Goal: Transaction & Acquisition: Purchase product/service

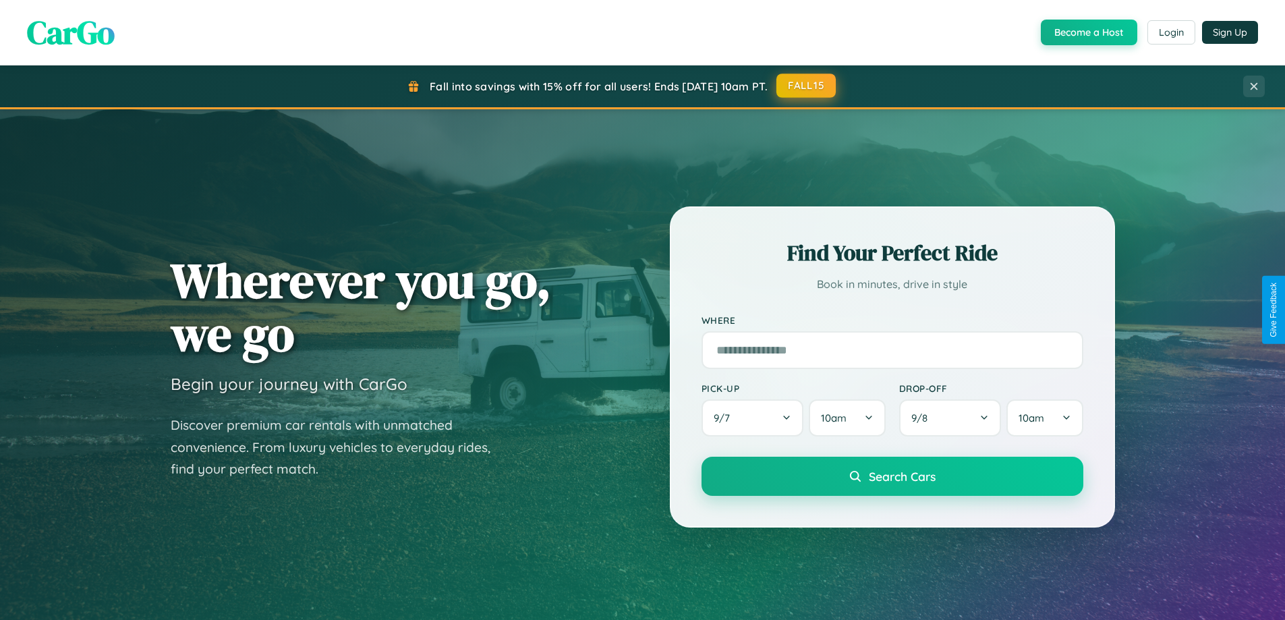
click at [807, 86] on button "FALL15" at bounding box center [805, 86] width 59 height 24
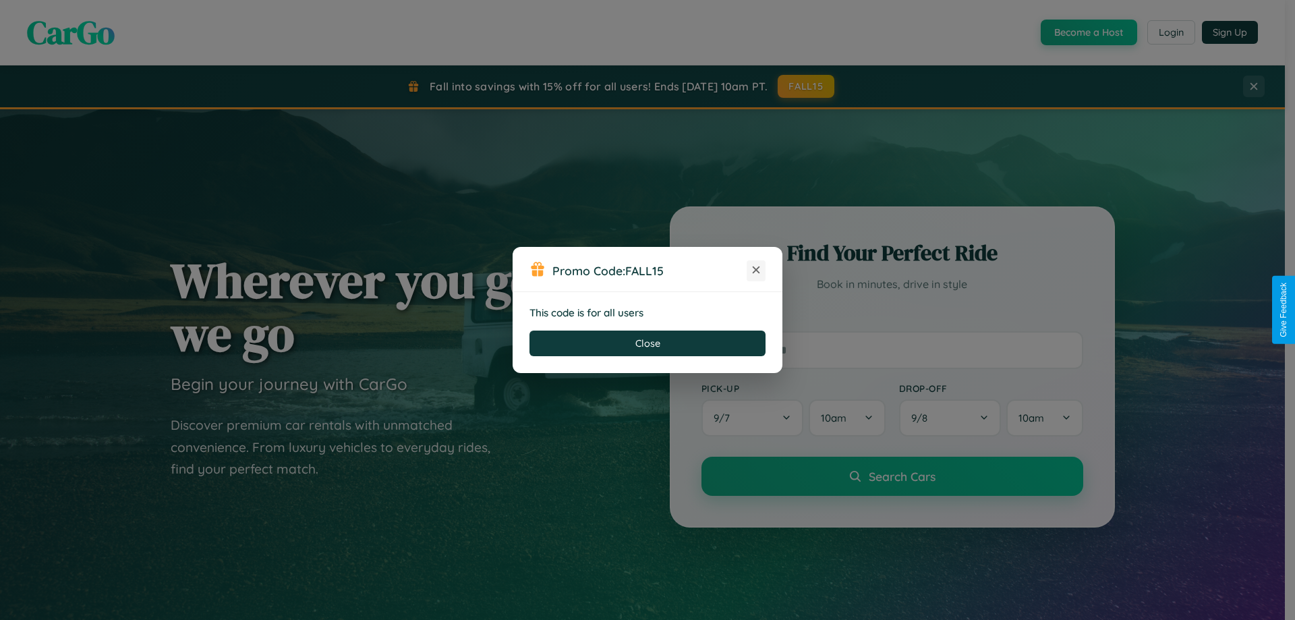
click at [756, 270] on icon at bounding box center [755, 269] width 13 height 13
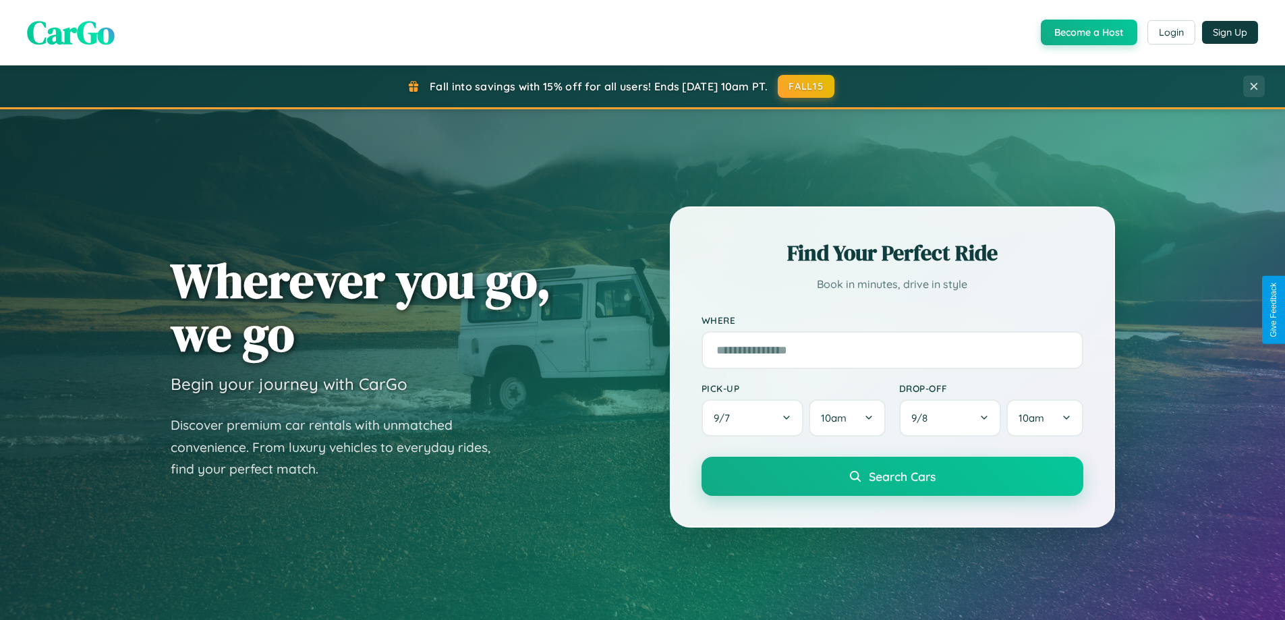
scroll to position [928, 0]
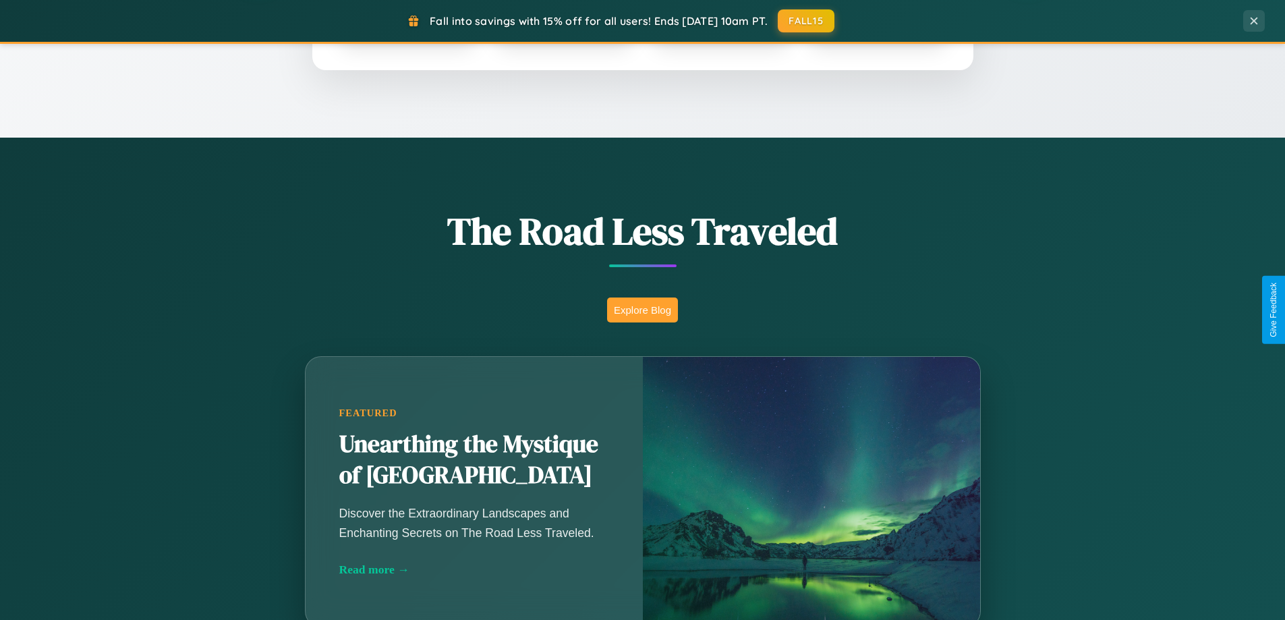
click at [642, 310] on button "Explore Blog" at bounding box center [642, 309] width 71 height 25
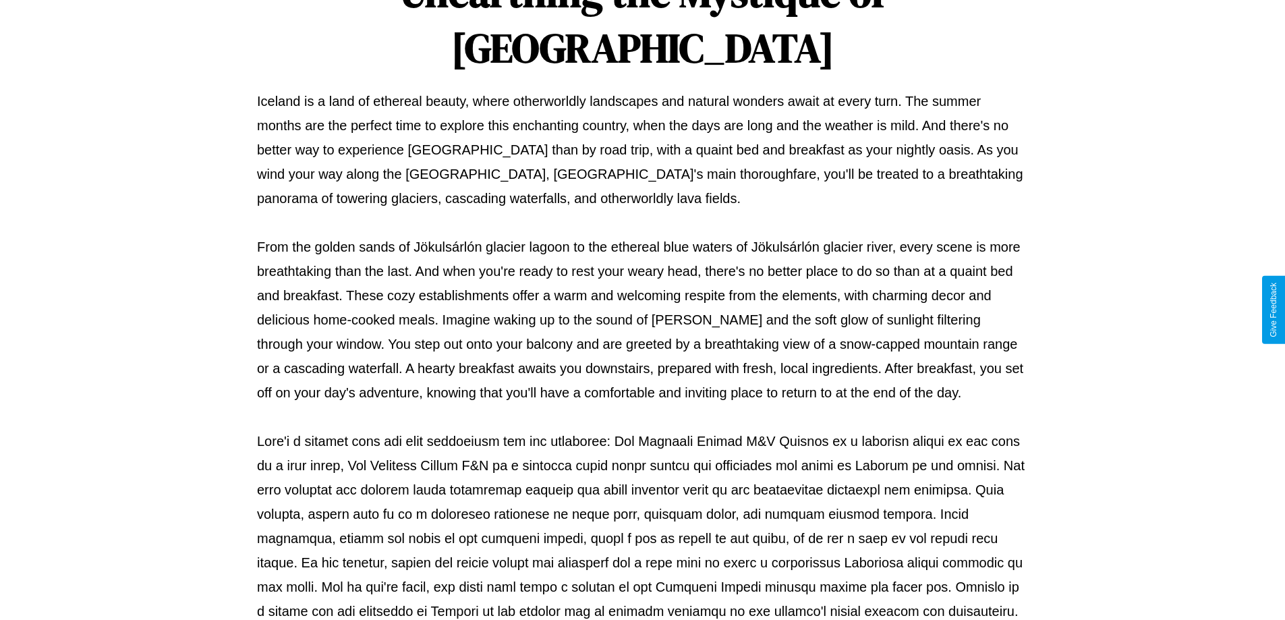
scroll to position [436, 0]
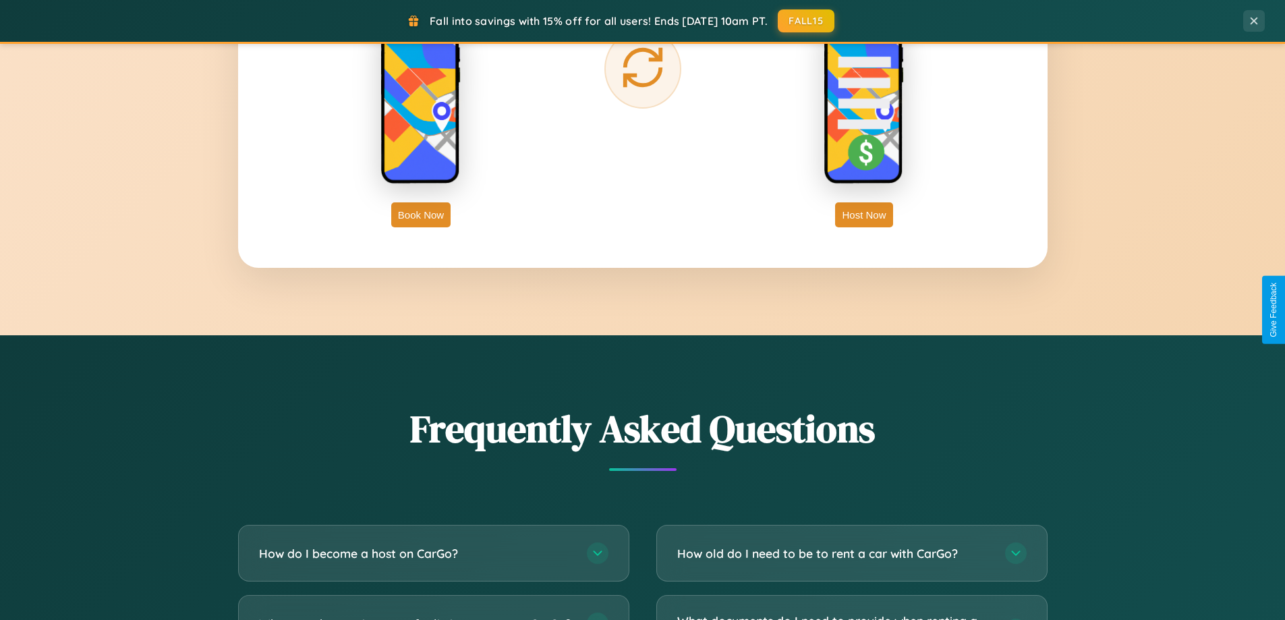
scroll to position [2596, 0]
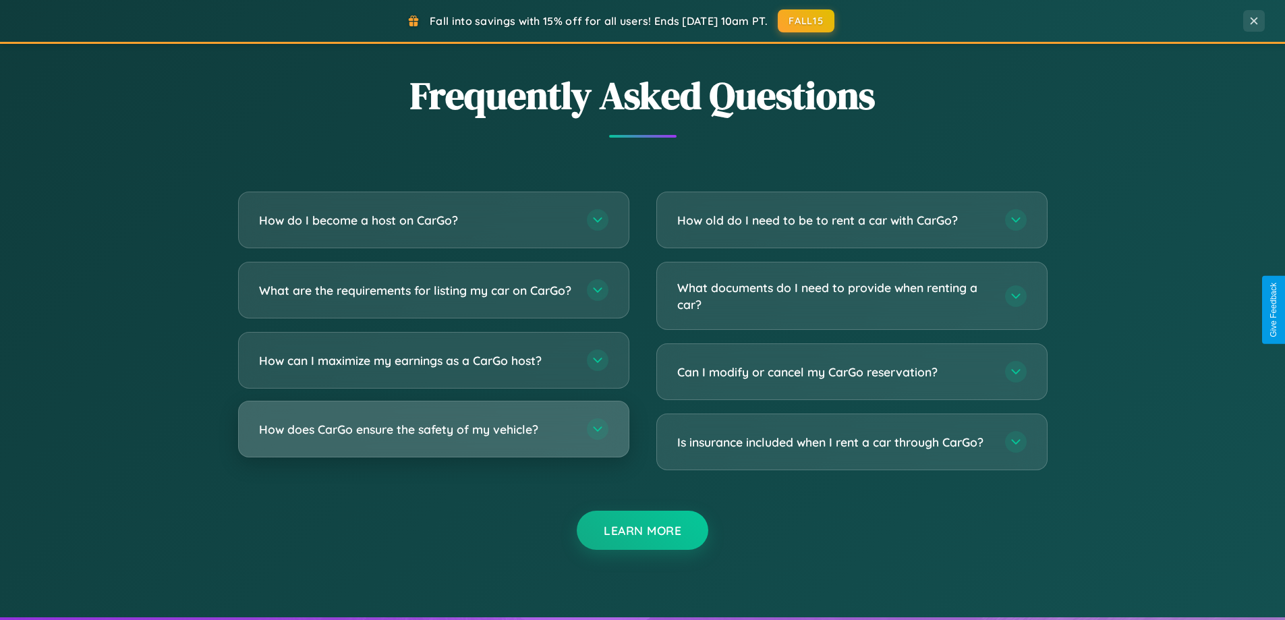
click at [433, 438] on h3 "How does CarGo ensure the safety of my vehicle?" at bounding box center [416, 429] width 314 height 17
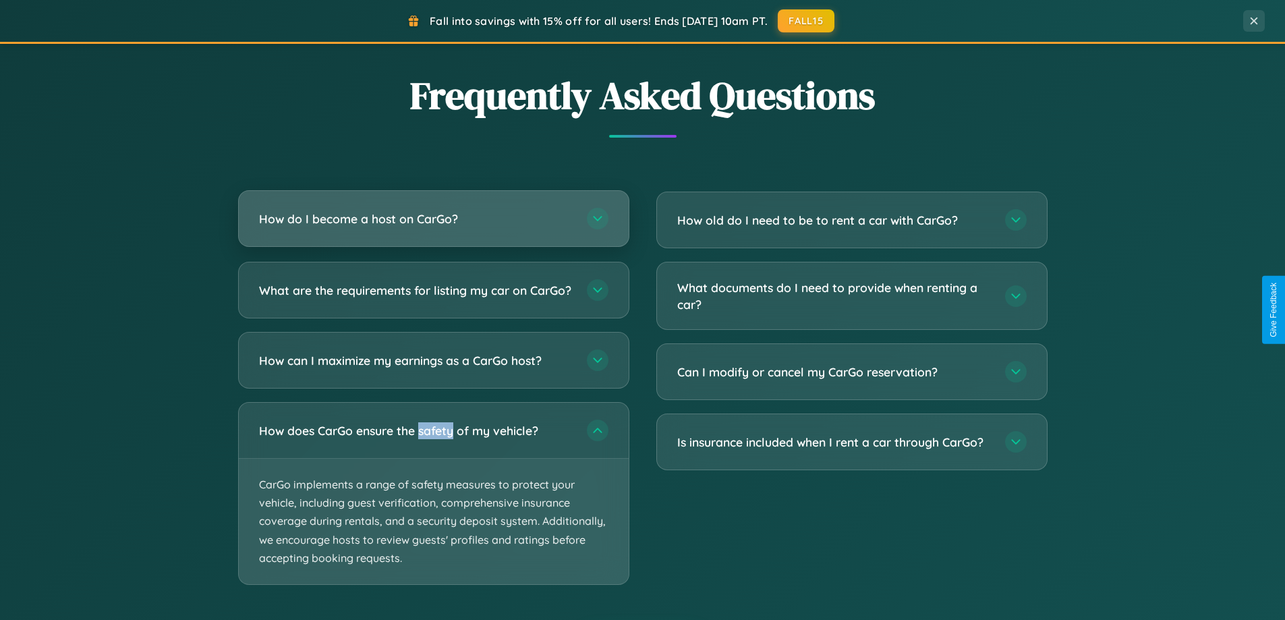
click at [433, 219] on h3 "How do I become a host on CarGo?" at bounding box center [416, 218] width 314 height 17
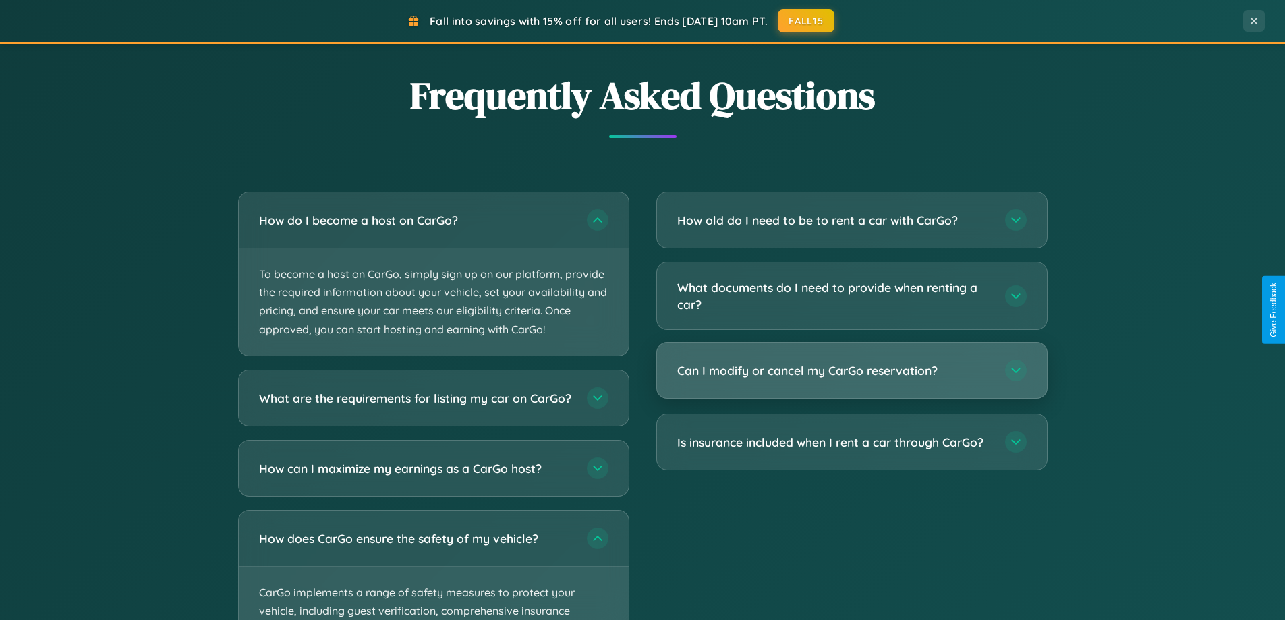
click at [851, 372] on h3 "Can I modify or cancel my CarGo reservation?" at bounding box center [834, 370] width 314 height 17
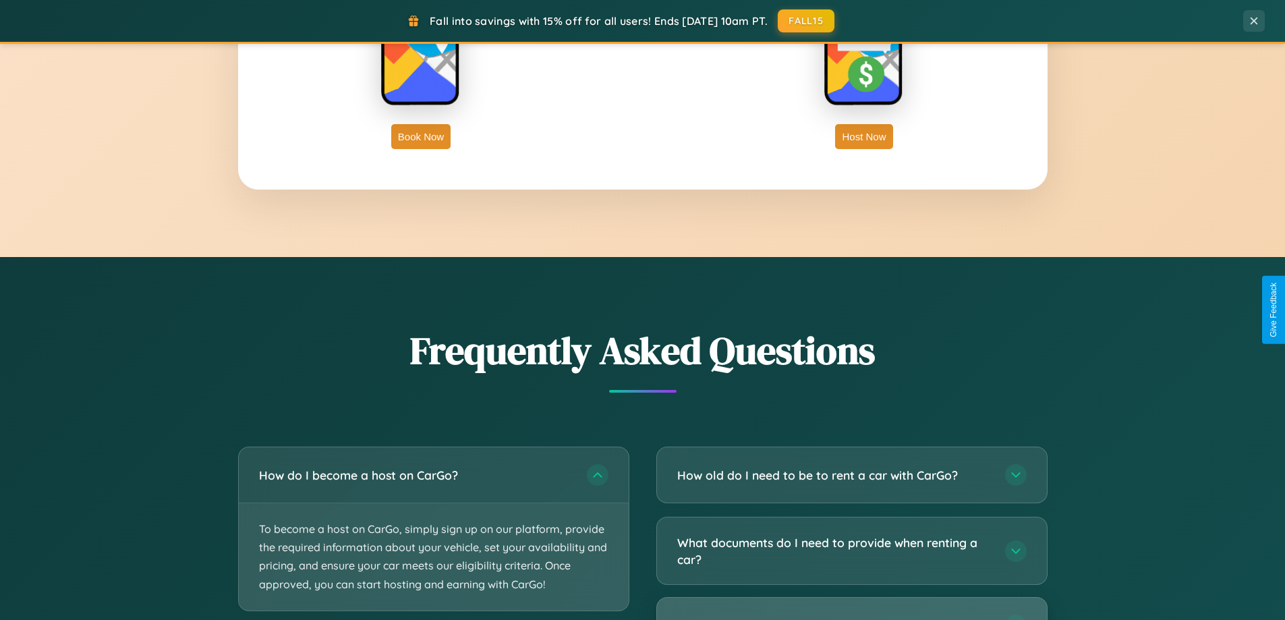
scroll to position [2167, 0]
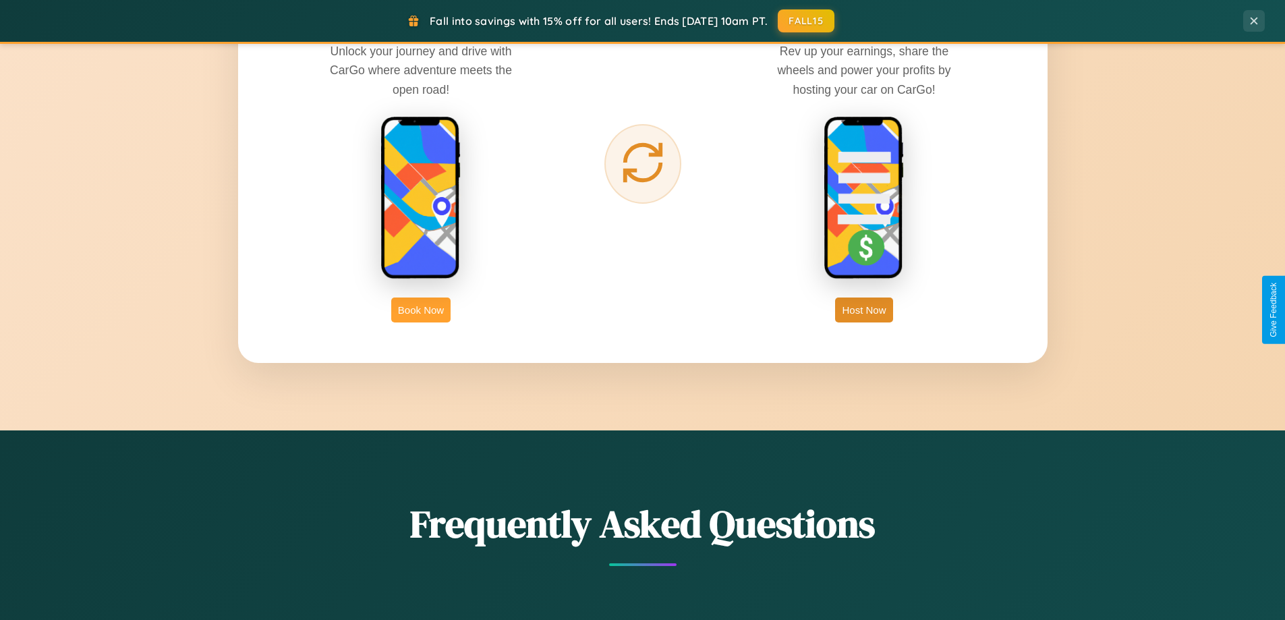
click at [421, 310] on button "Book Now" at bounding box center [420, 309] width 59 height 25
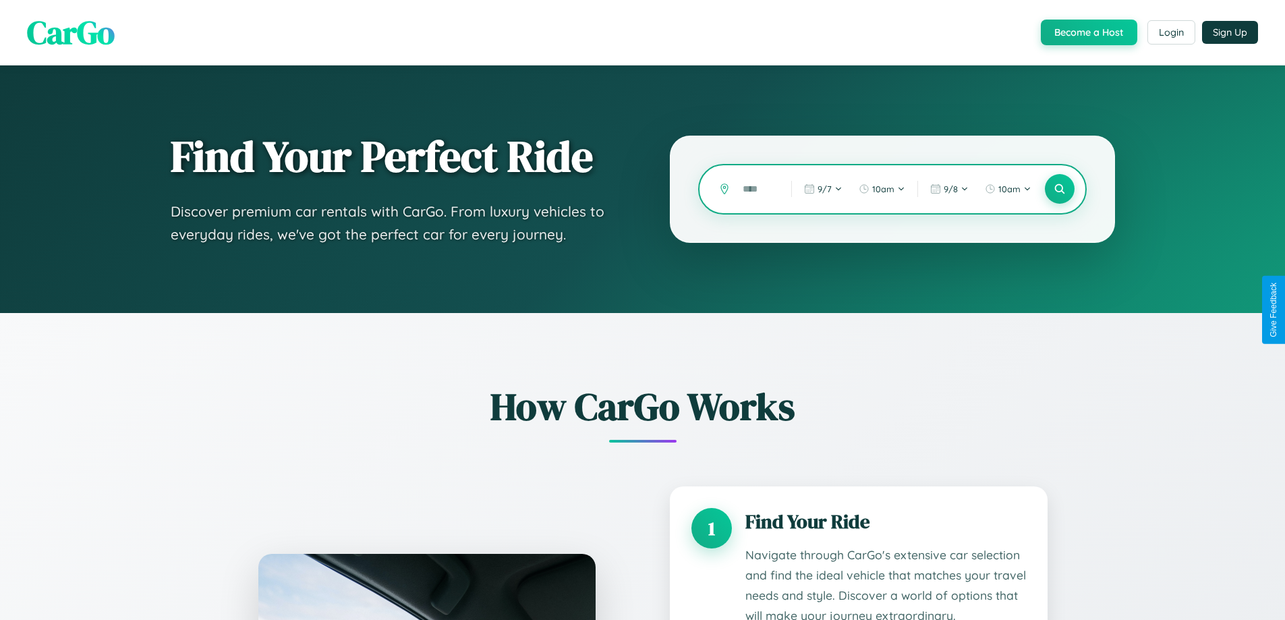
click at [757, 189] on input "text" at bounding box center [757, 189] width 42 height 24
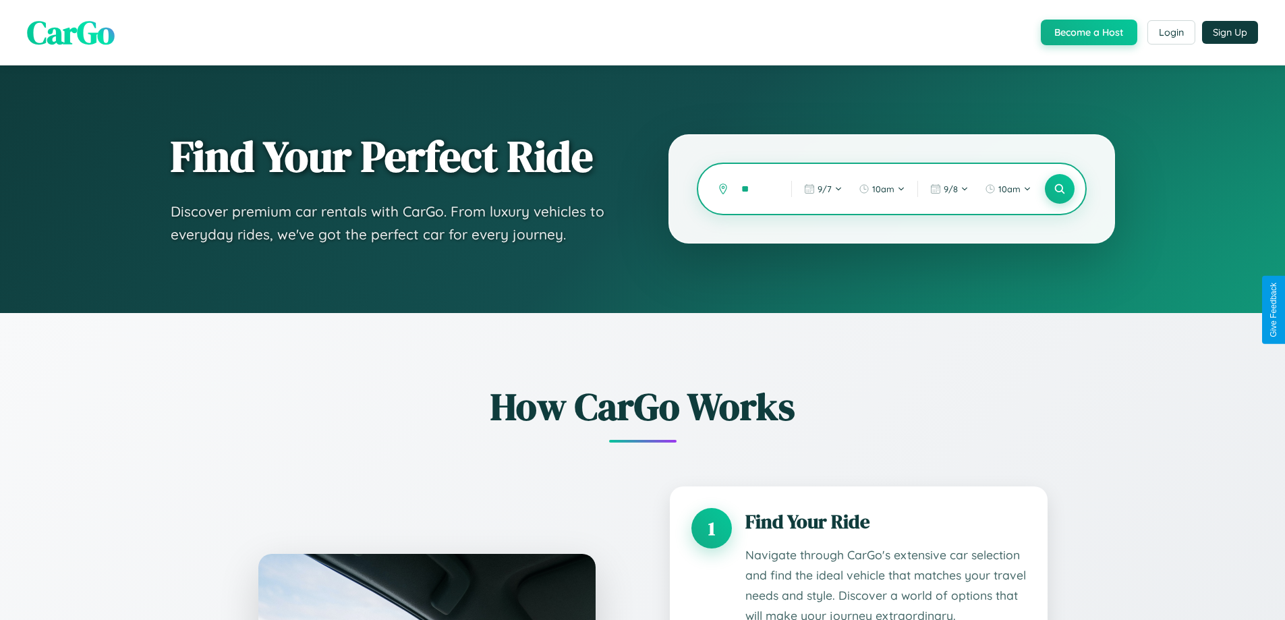
type input "*"
type input "*********"
click at [1059, 189] on icon at bounding box center [1059, 189] width 13 height 13
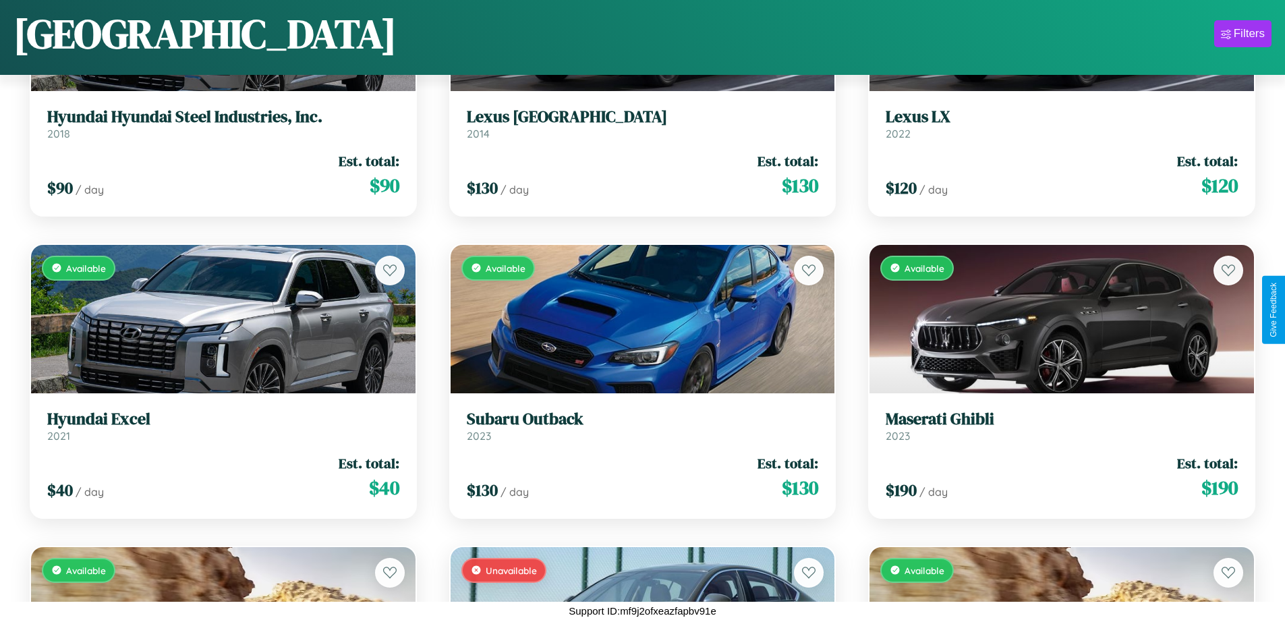
scroll to position [8043, 0]
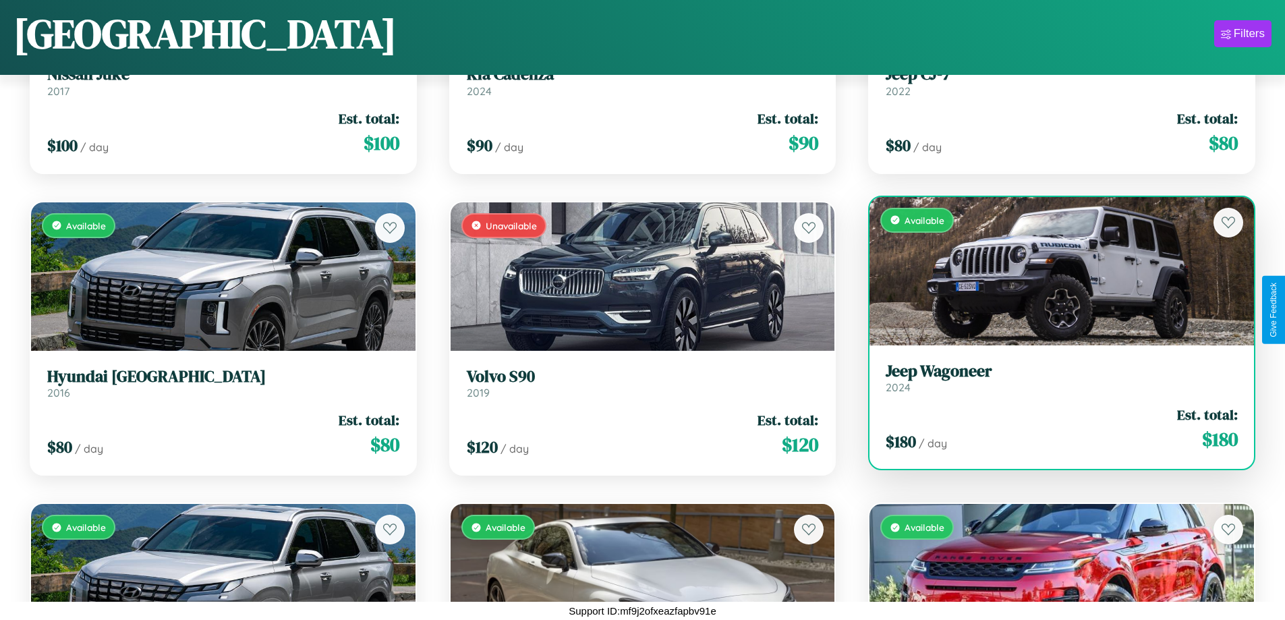
click at [1053, 382] on link "Jeep Wagoneer 2024" at bounding box center [1062, 378] width 352 height 33
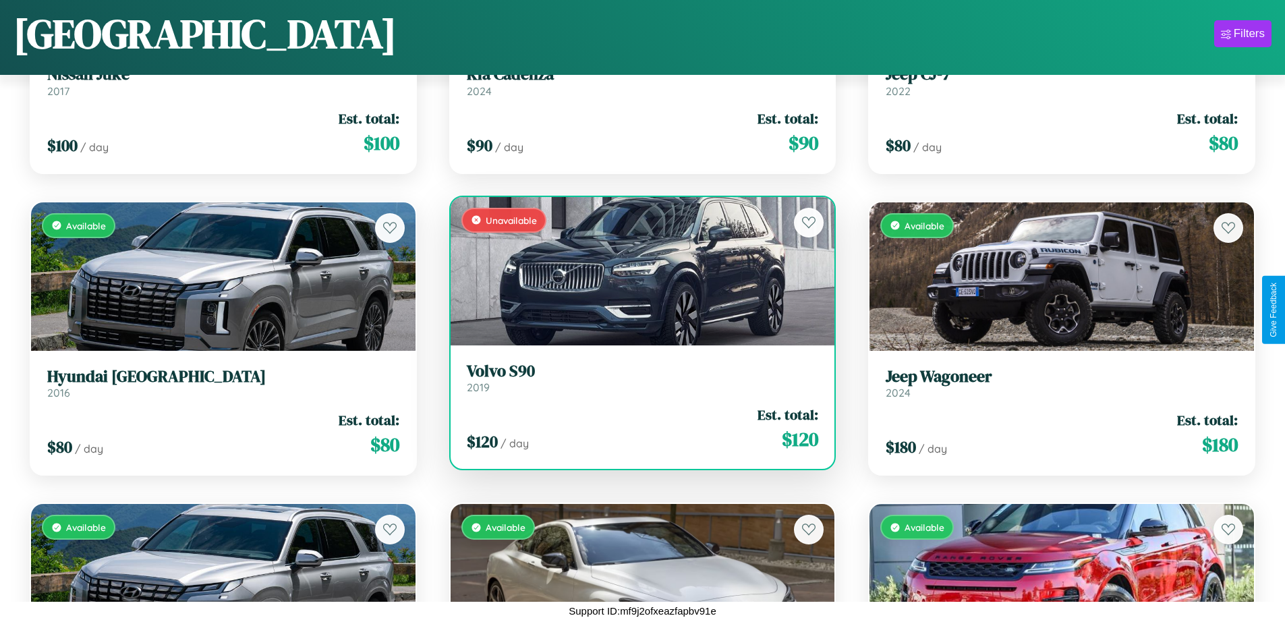
scroll to position [3210, 0]
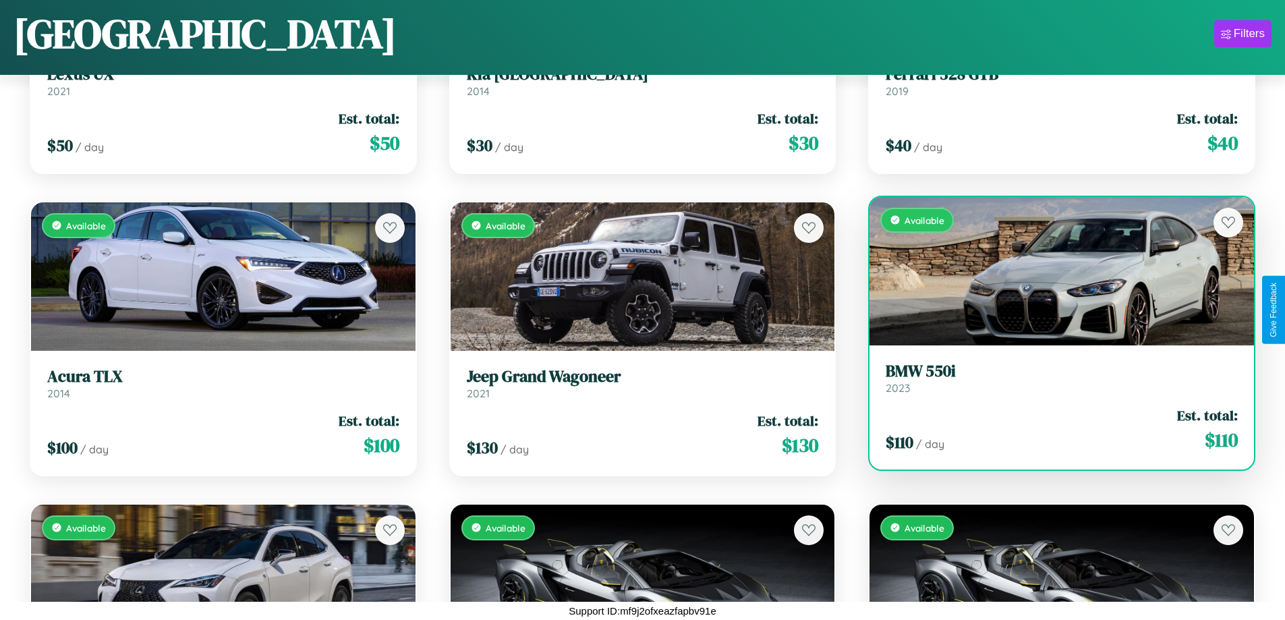
click at [1053, 378] on h3 "BMW 550i" at bounding box center [1062, 372] width 352 height 20
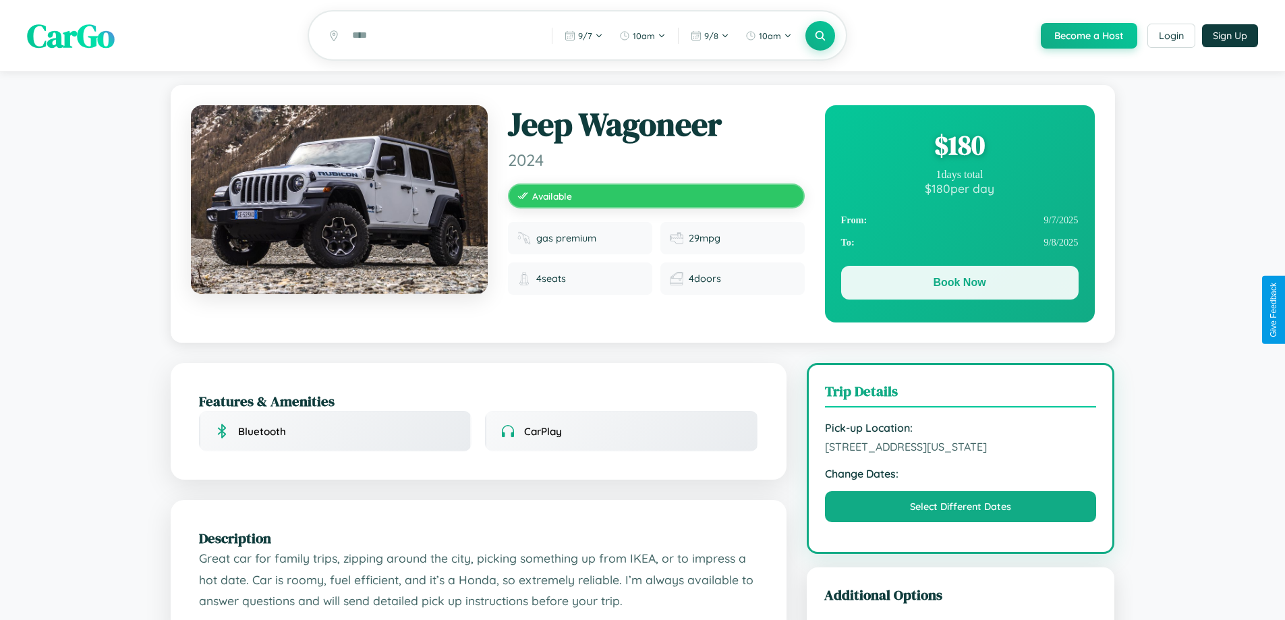
click at [959, 285] on button "Book Now" at bounding box center [959, 283] width 237 height 34
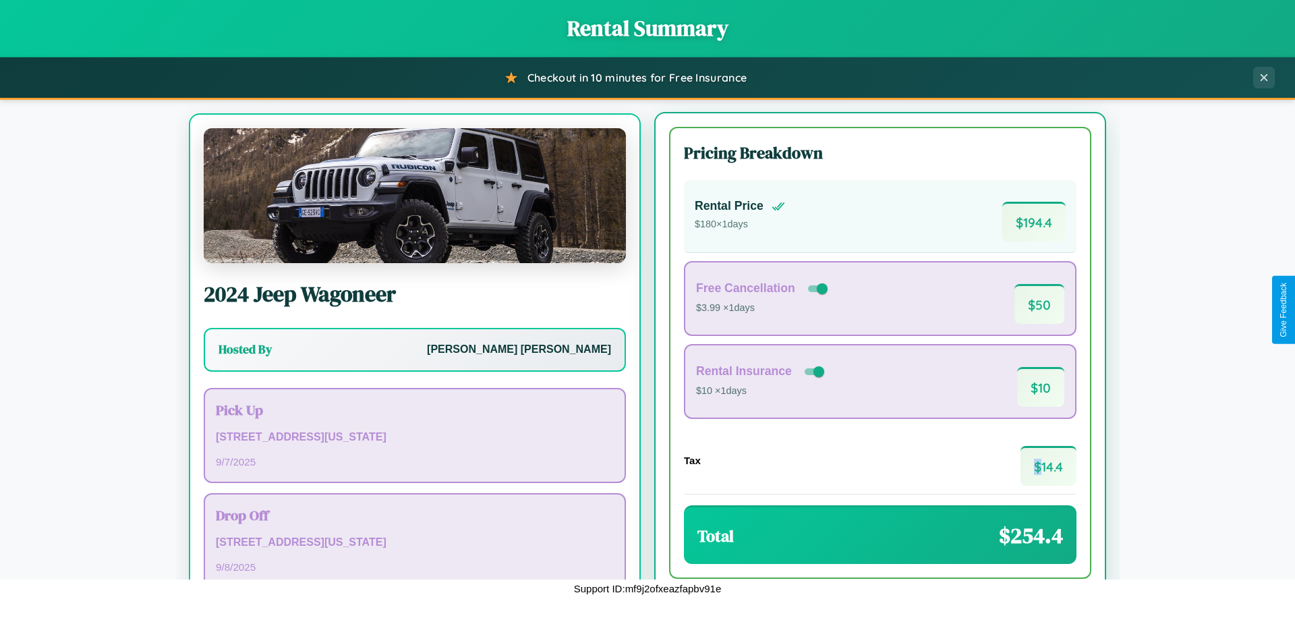
scroll to position [63, 0]
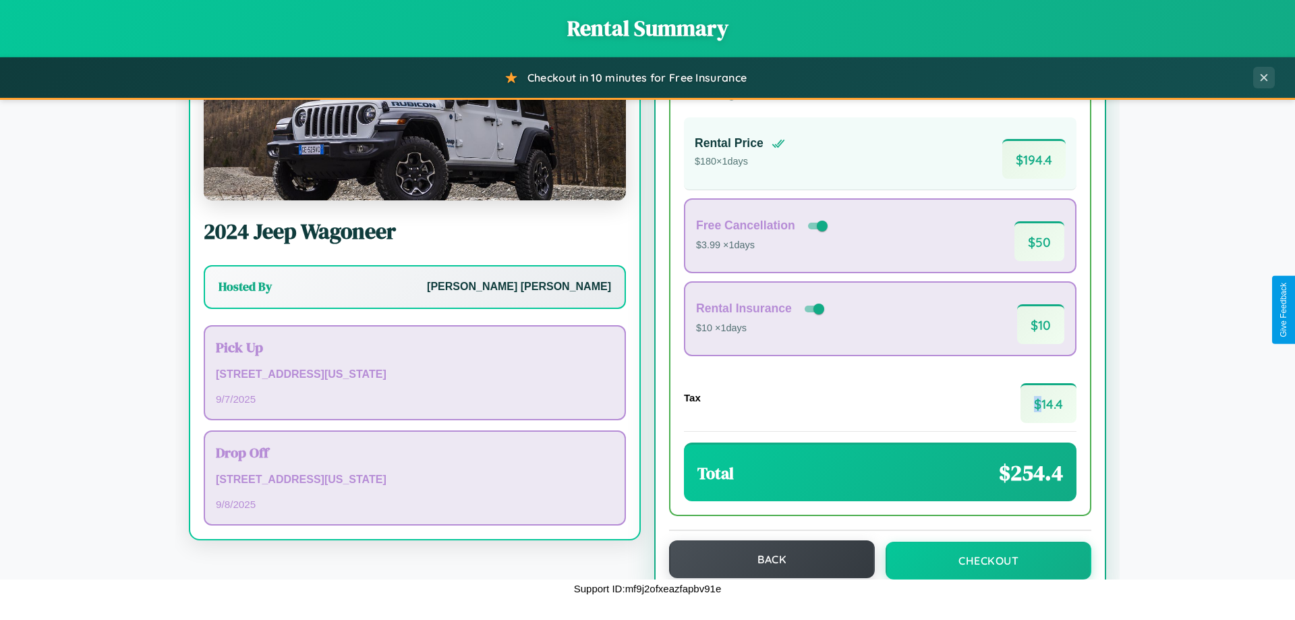
click at [766, 560] on button "Back" at bounding box center [772, 559] width 206 height 38
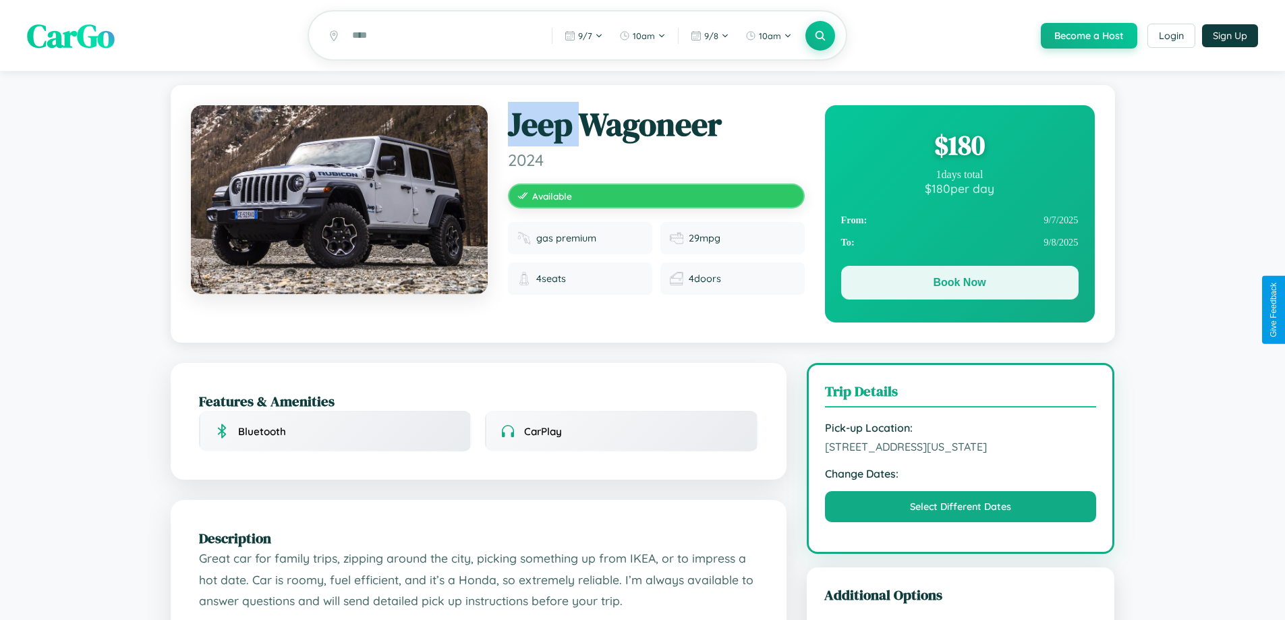
click at [959, 286] on button "Book Now" at bounding box center [959, 283] width 237 height 34
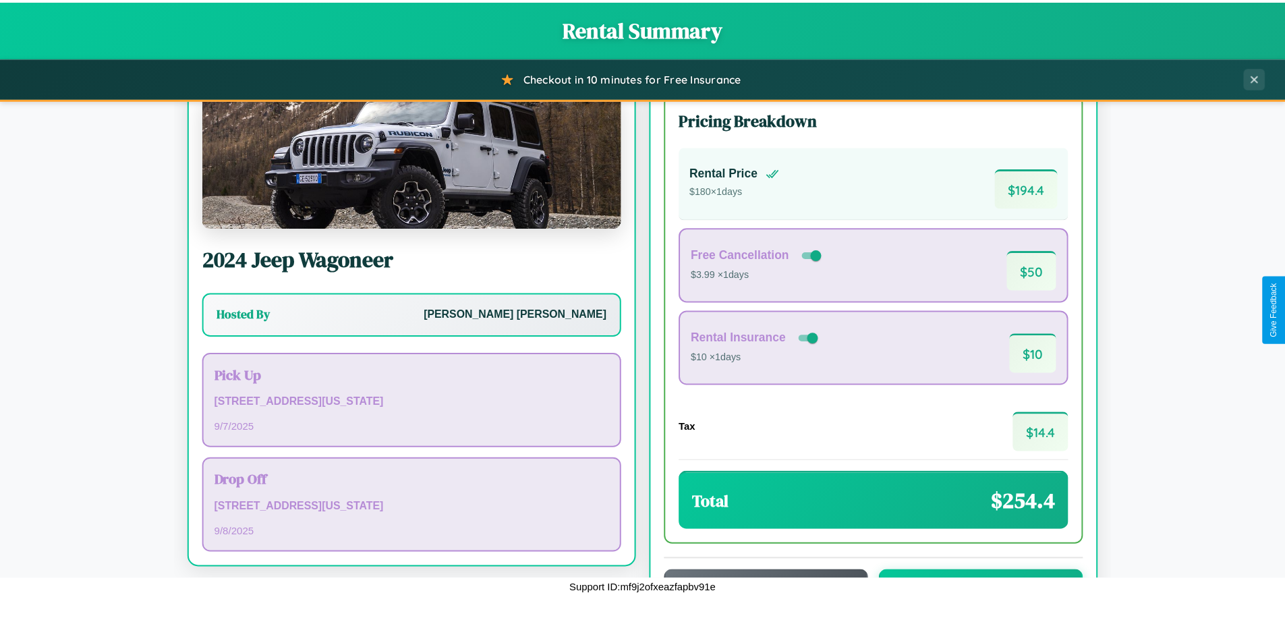
scroll to position [92, 0]
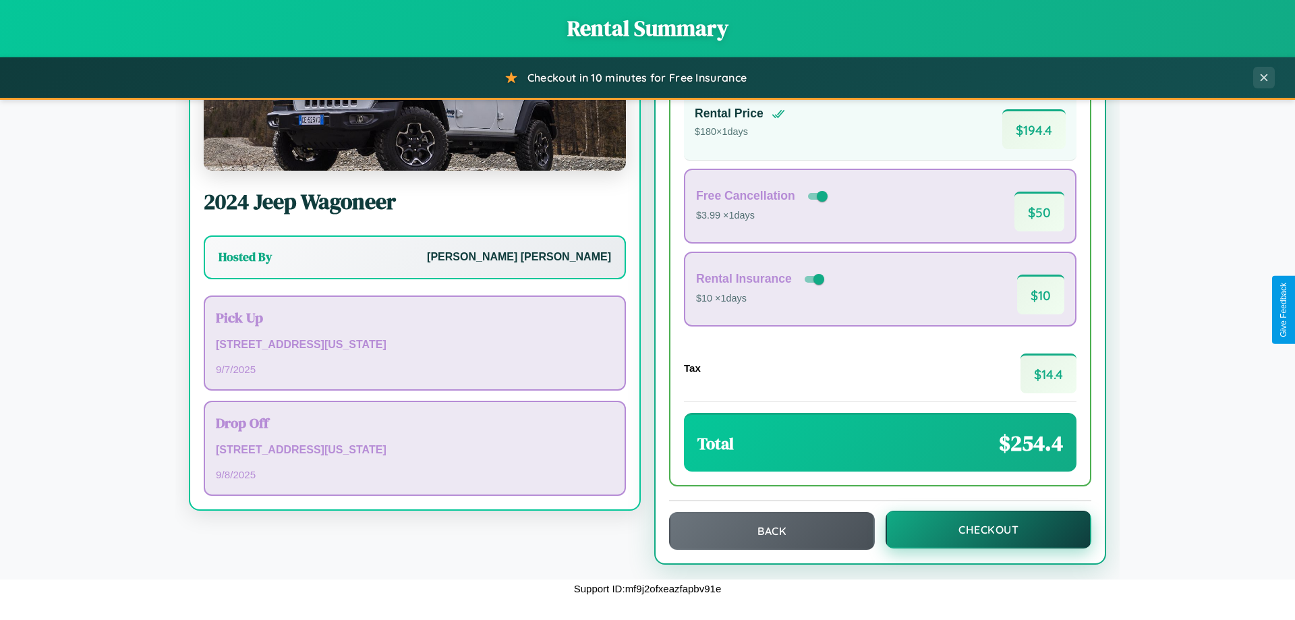
click at [979, 530] on button "Checkout" at bounding box center [989, 530] width 206 height 38
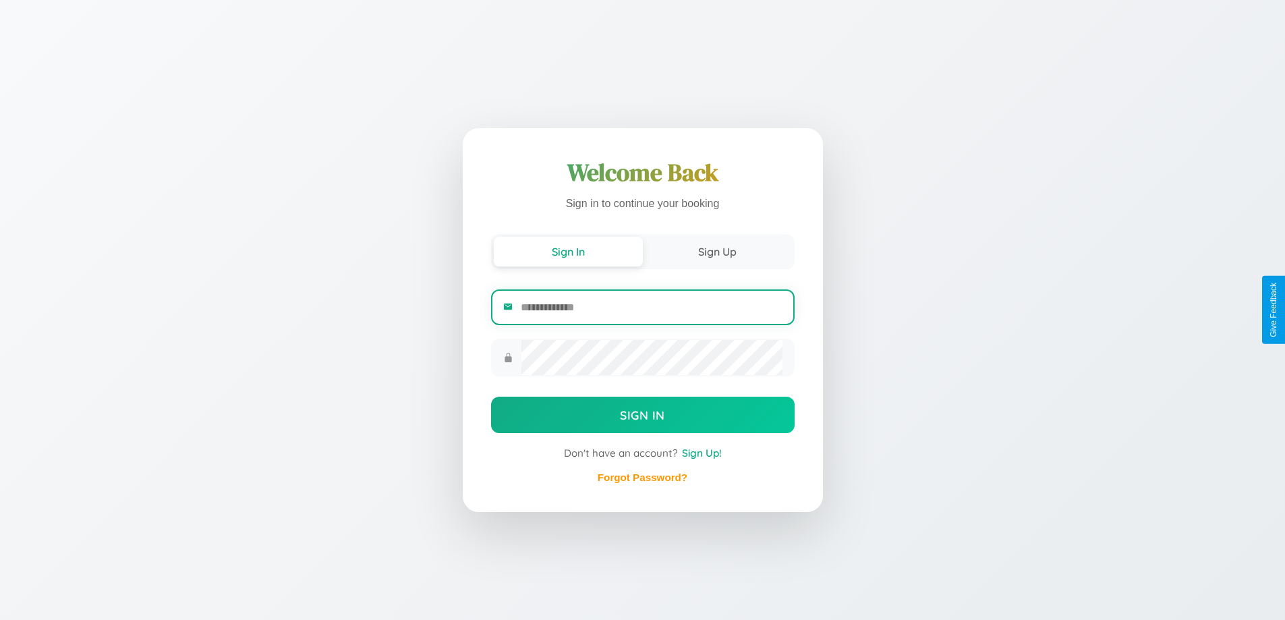
click at [651, 307] on input "email" at bounding box center [651, 307] width 261 height 33
type input "**********"
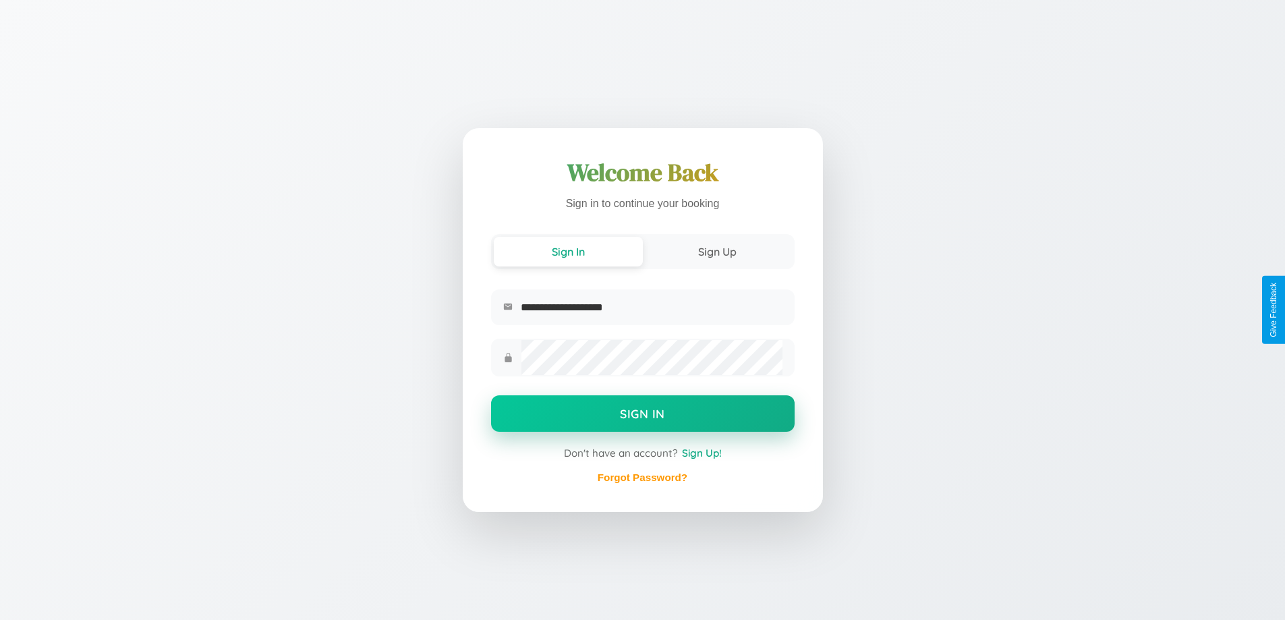
click at [642, 415] on button "Sign In" at bounding box center [643, 413] width 304 height 36
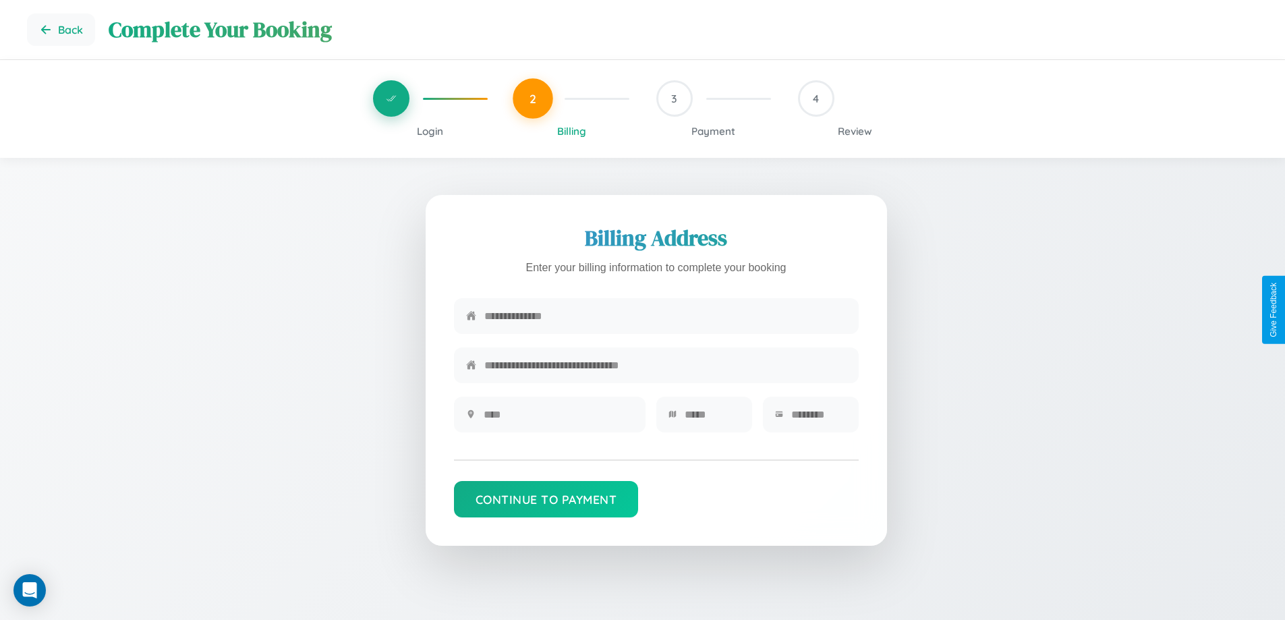
click at [665, 316] on input "text" at bounding box center [665, 316] width 362 height 33
type input "**********"
click at [558, 419] on input "text" at bounding box center [559, 414] width 150 height 33
type input "********"
click at [712, 419] on input "text" at bounding box center [712, 414] width 55 height 33
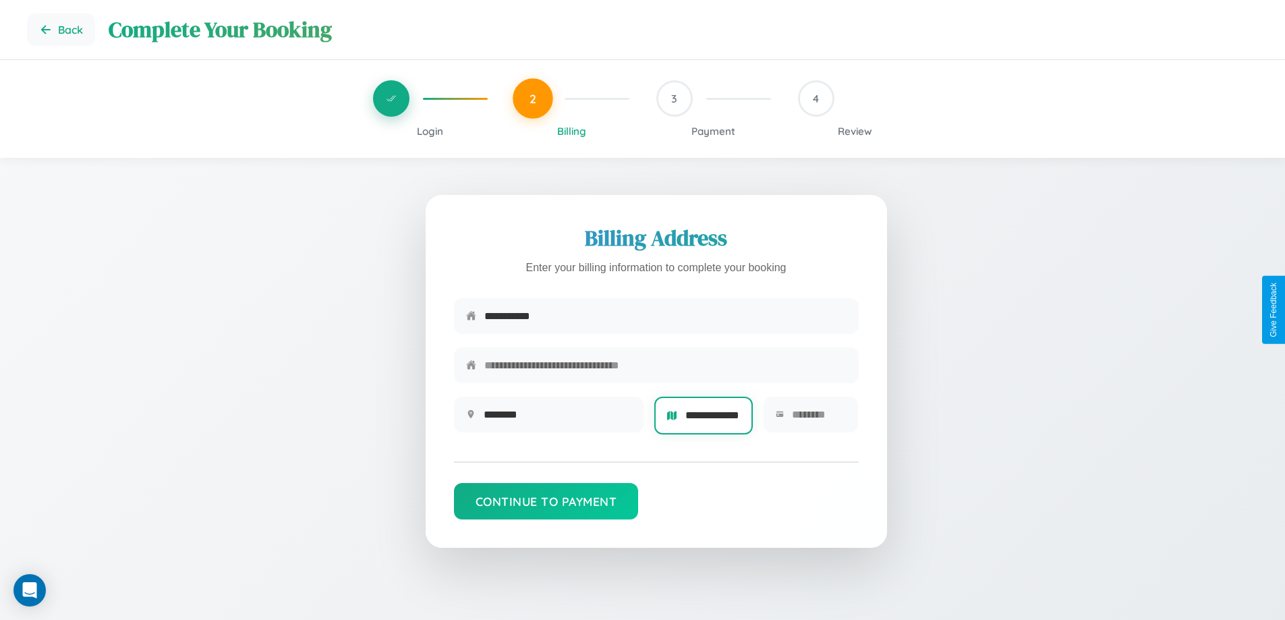
scroll to position [0, 11]
type input "**********"
click at [818, 419] on input "text" at bounding box center [819, 414] width 55 height 33
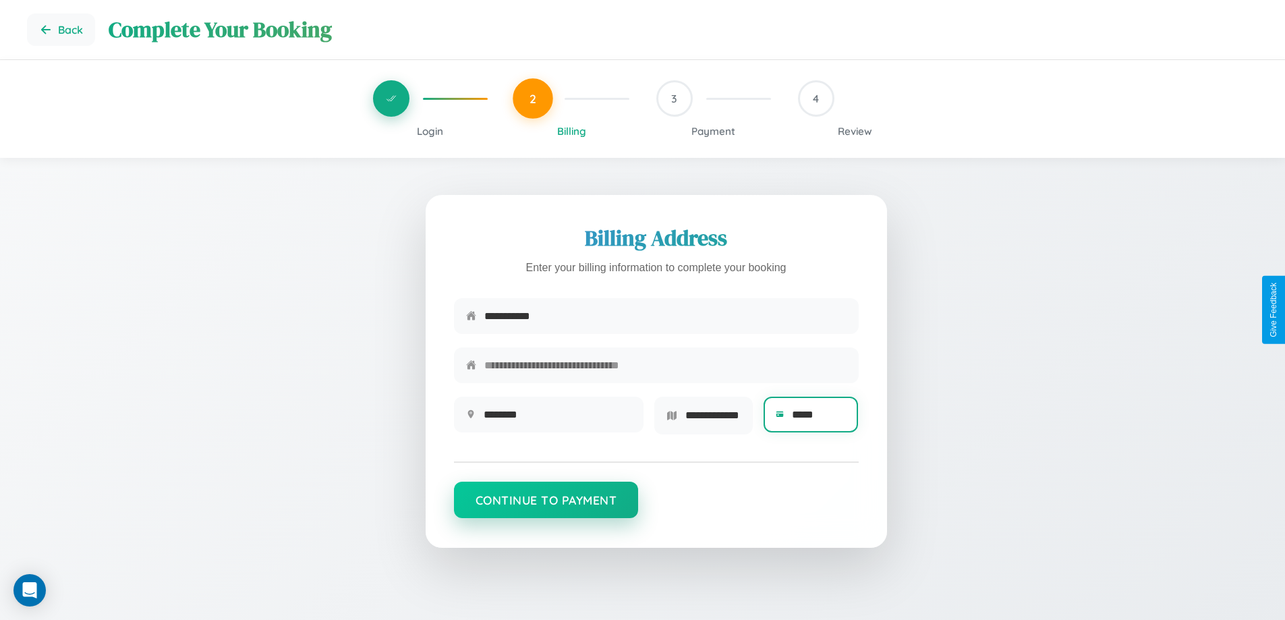
type input "*****"
click at [546, 505] on button "Continue to Payment" at bounding box center [546, 500] width 185 height 36
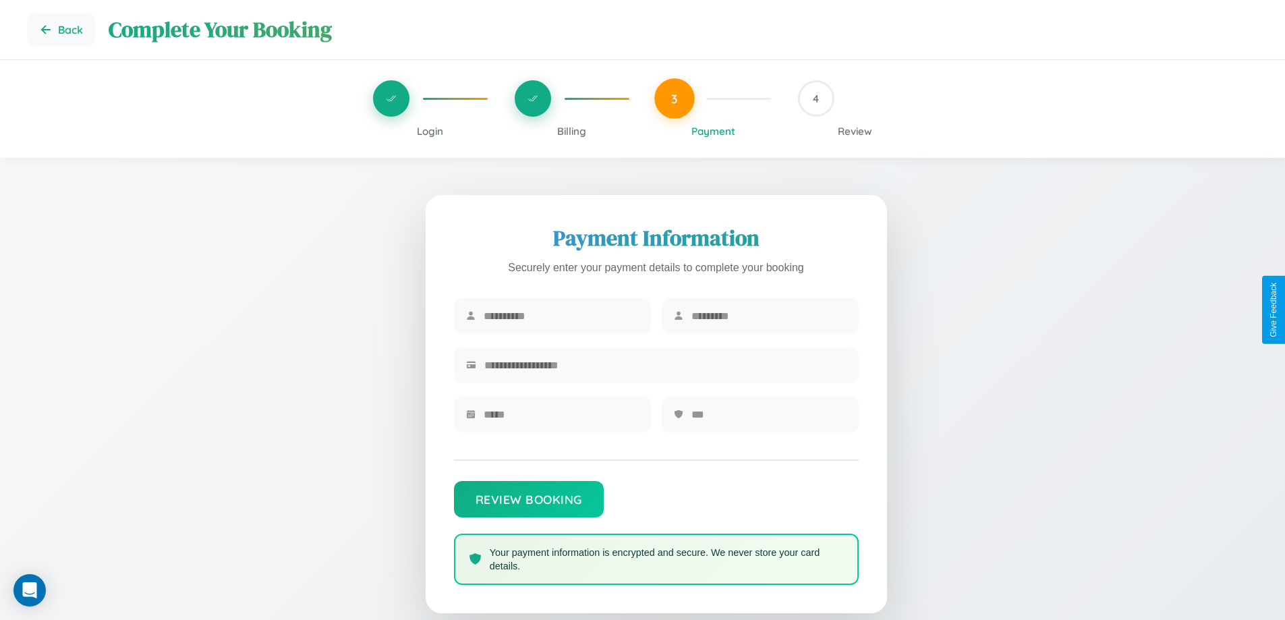
click at [561, 316] on input "text" at bounding box center [561, 316] width 155 height 33
type input "*******"
click at [768, 316] on input "text" at bounding box center [768, 316] width 155 height 33
type input "*****"
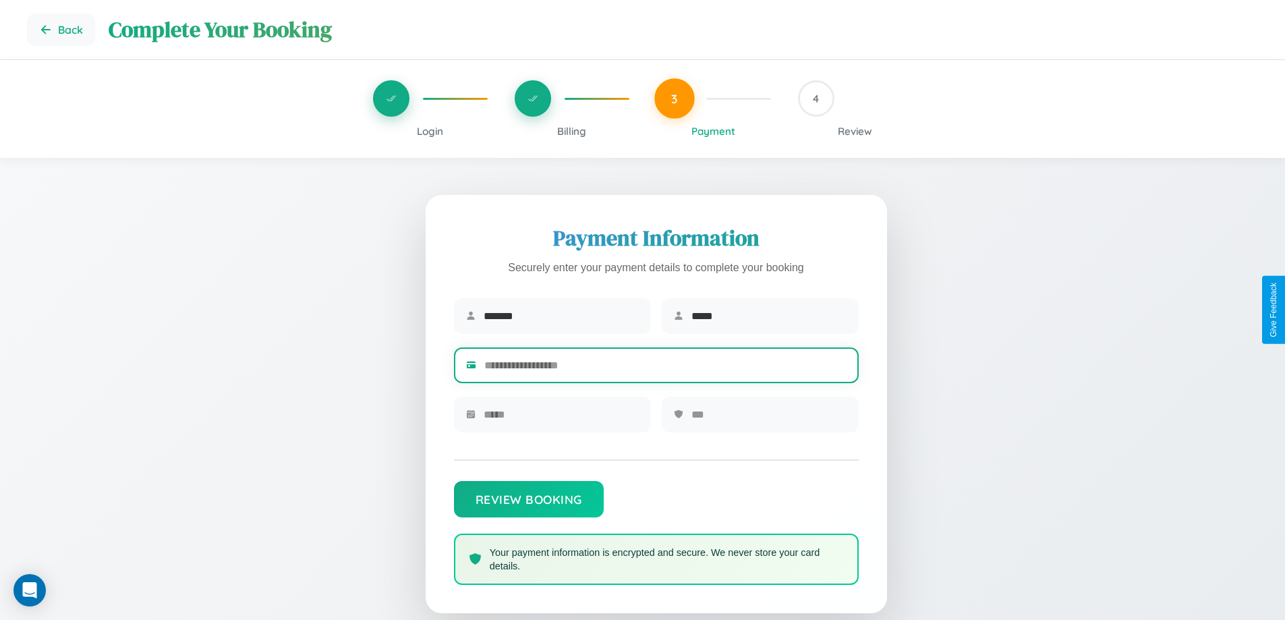
click at [665, 368] on input "text" at bounding box center [665, 365] width 362 height 33
type input "**********"
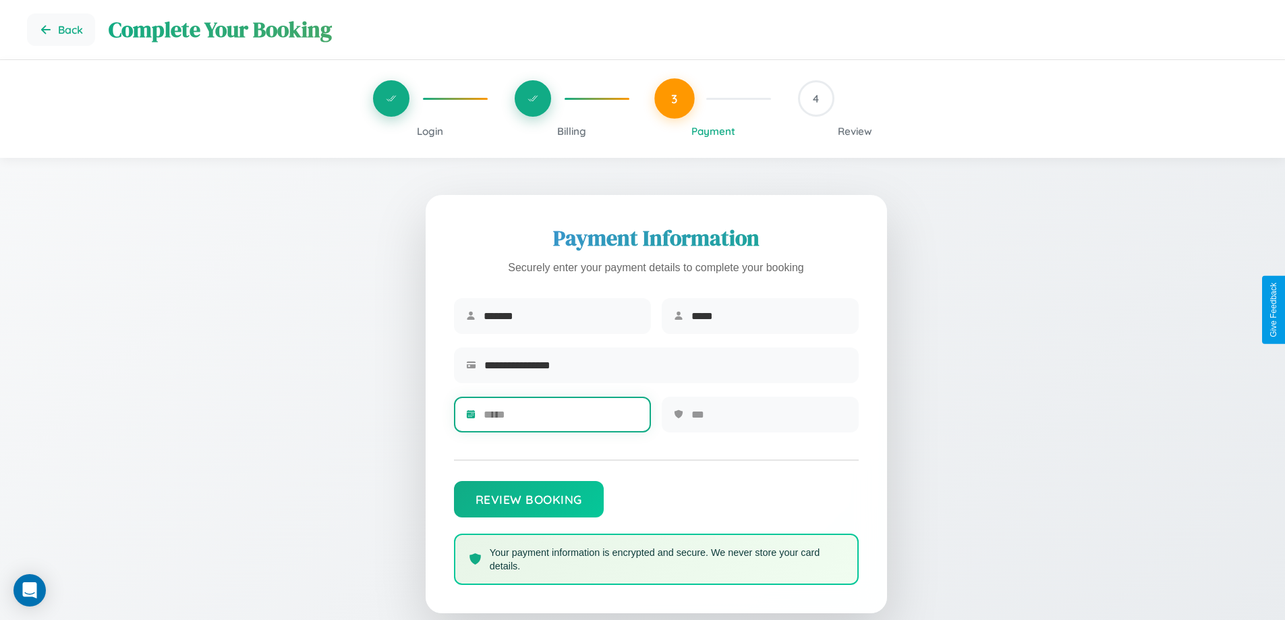
click at [561, 419] on input "text" at bounding box center [561, 414] width 155 height 33
type input "*****"
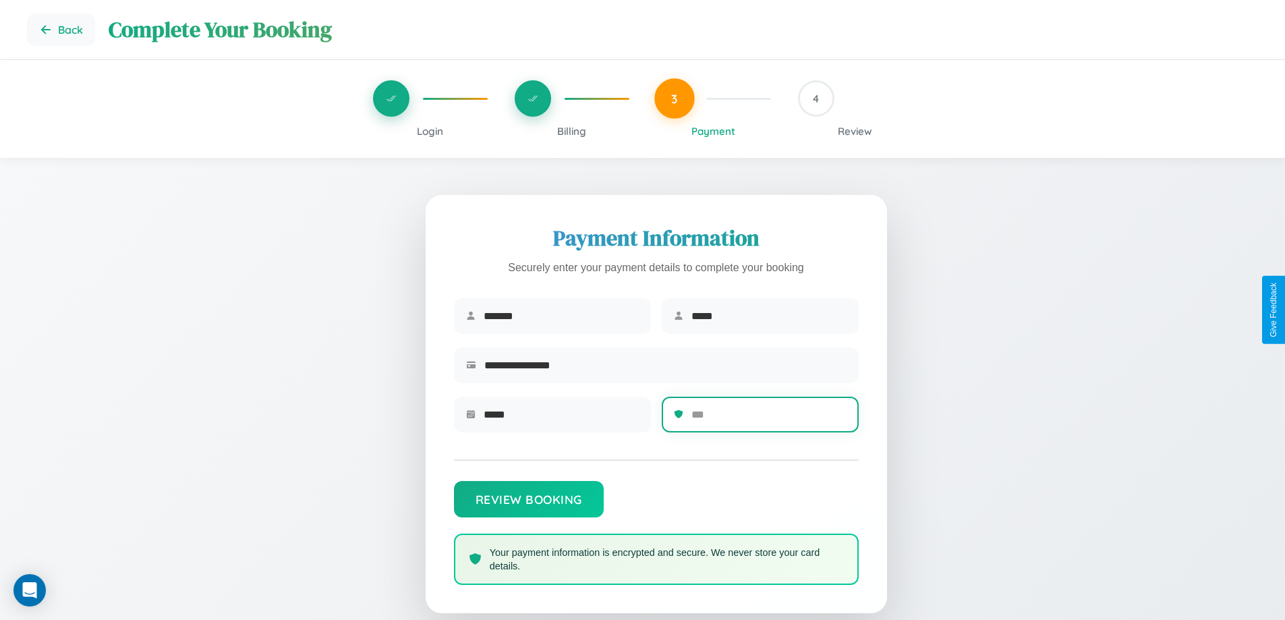
click at [768, 419] on input "text" at bounding box center [768, 414] width 155 height 33
type input "***"
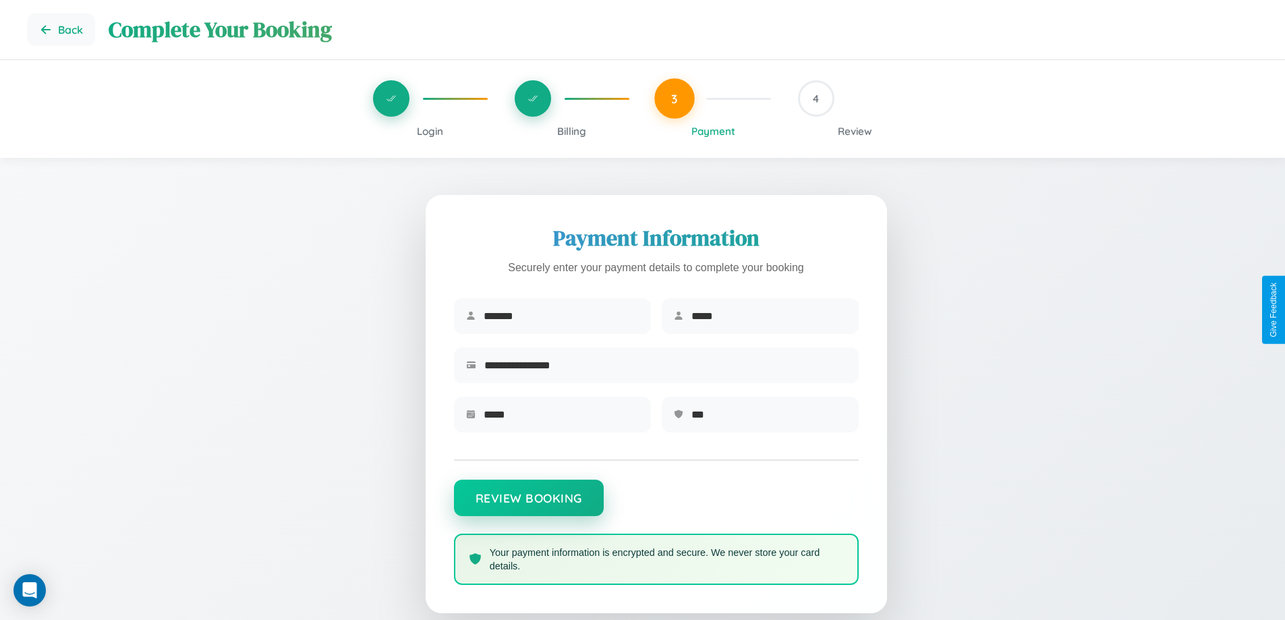
click at [528, 505] on button "Review Booking" at bounding box center [529, 498] width 150 height 36
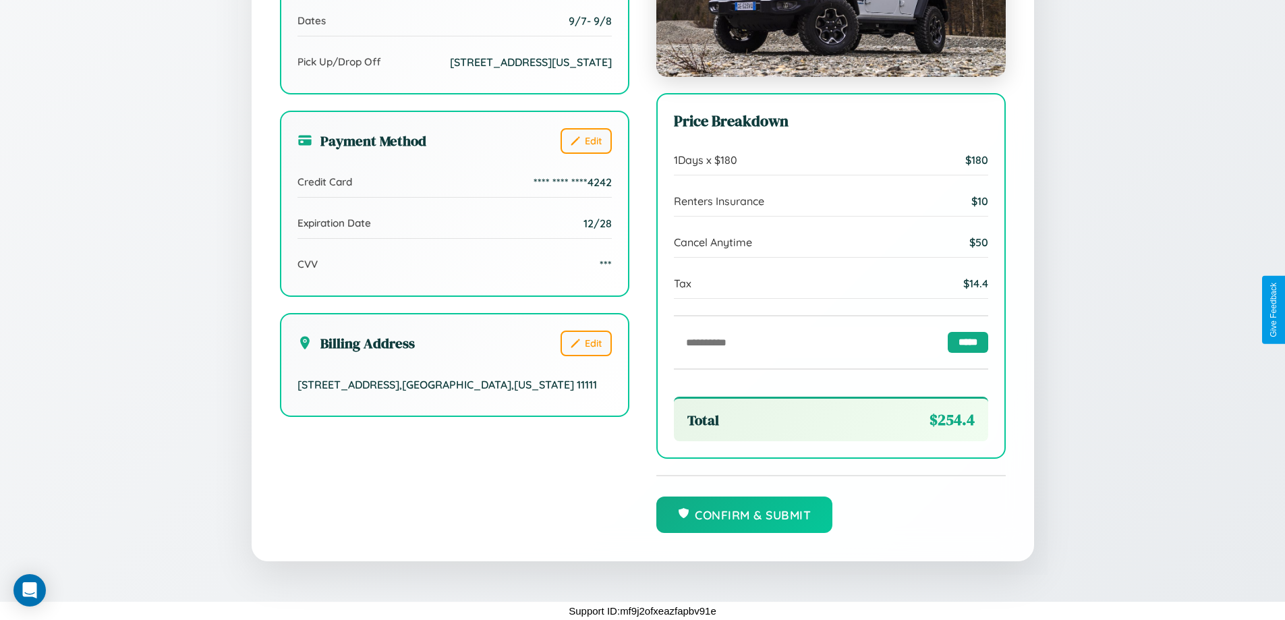
scroll to position [413, 0]
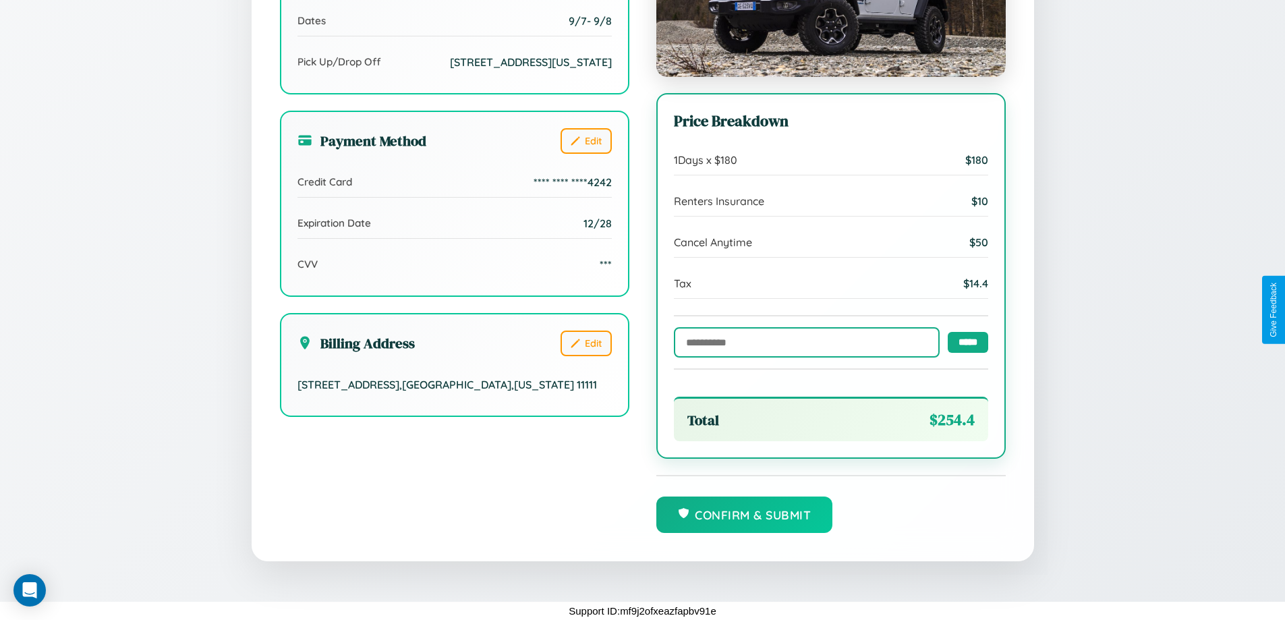
click at [803, 341] on input "text" at bounding box center [807, 342] width 266 height 30
type input "******"
click at [964, 341] on input "*****" at bounding box center [968, 341] width 40 height 21
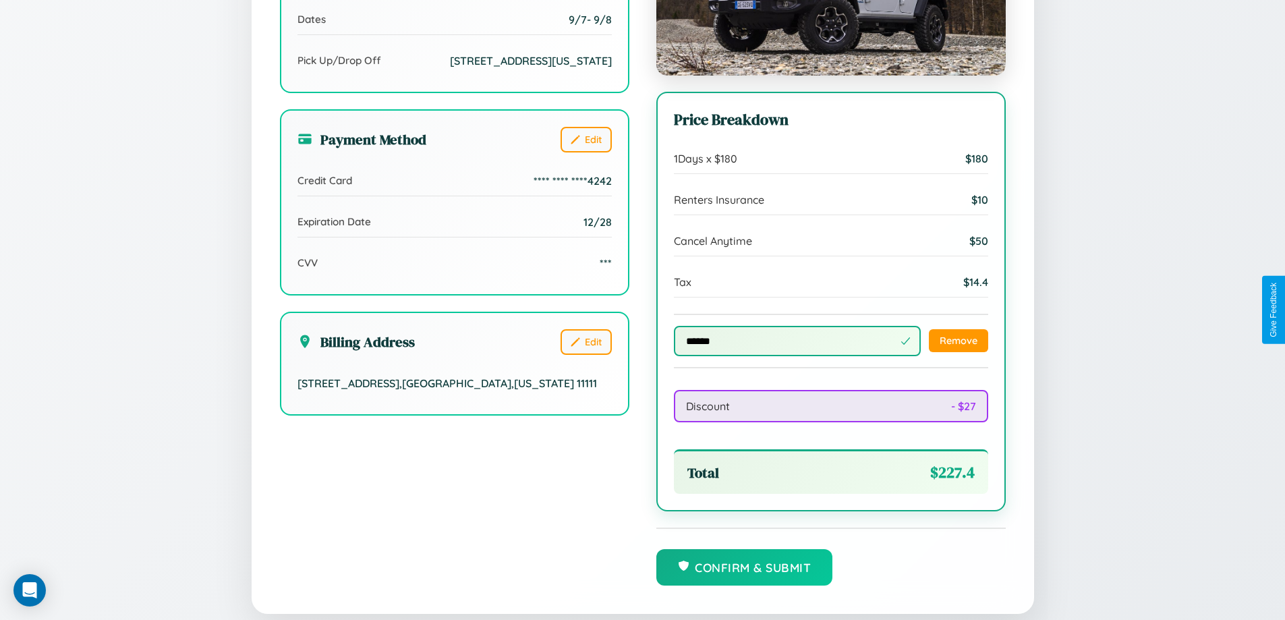
scroll to position [467, 0]
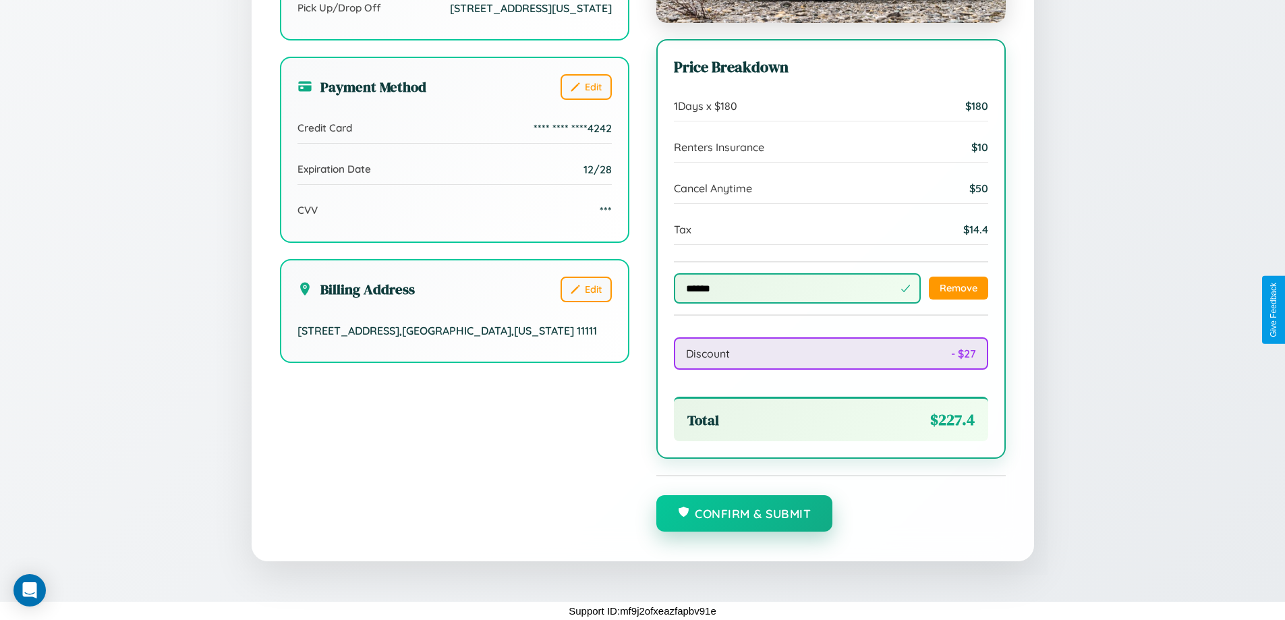
click at [744, 514] on button "Confirm & Submit" at bounding box center [744, 513] width 177 height 36
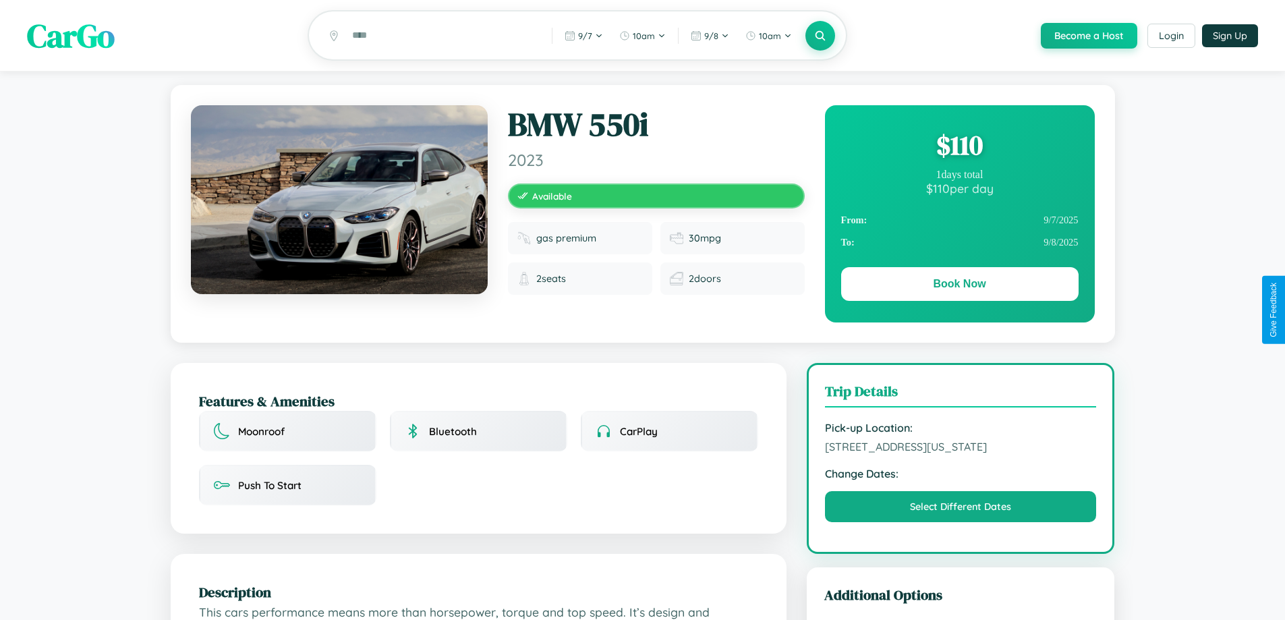
click at [959, 147] on div "$ 110" at bounding box center [959, 145] width 237 height 36
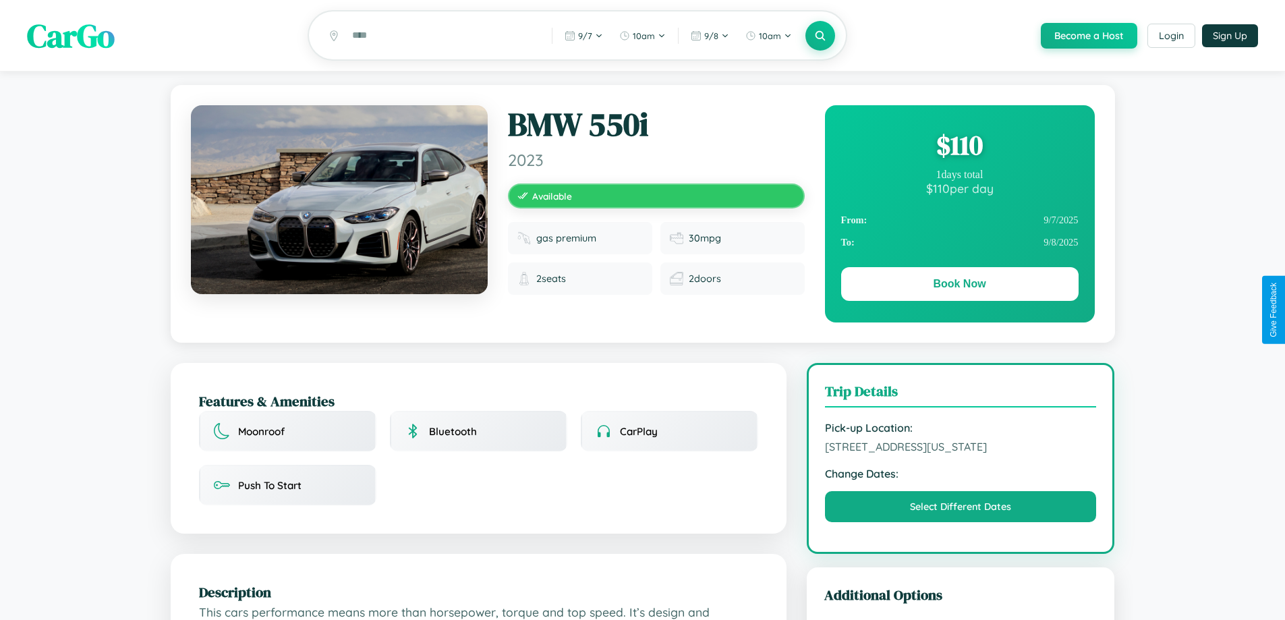
click at [959, 147] on div "$ 110" at bounding box center [959, 145] width 237 height 36
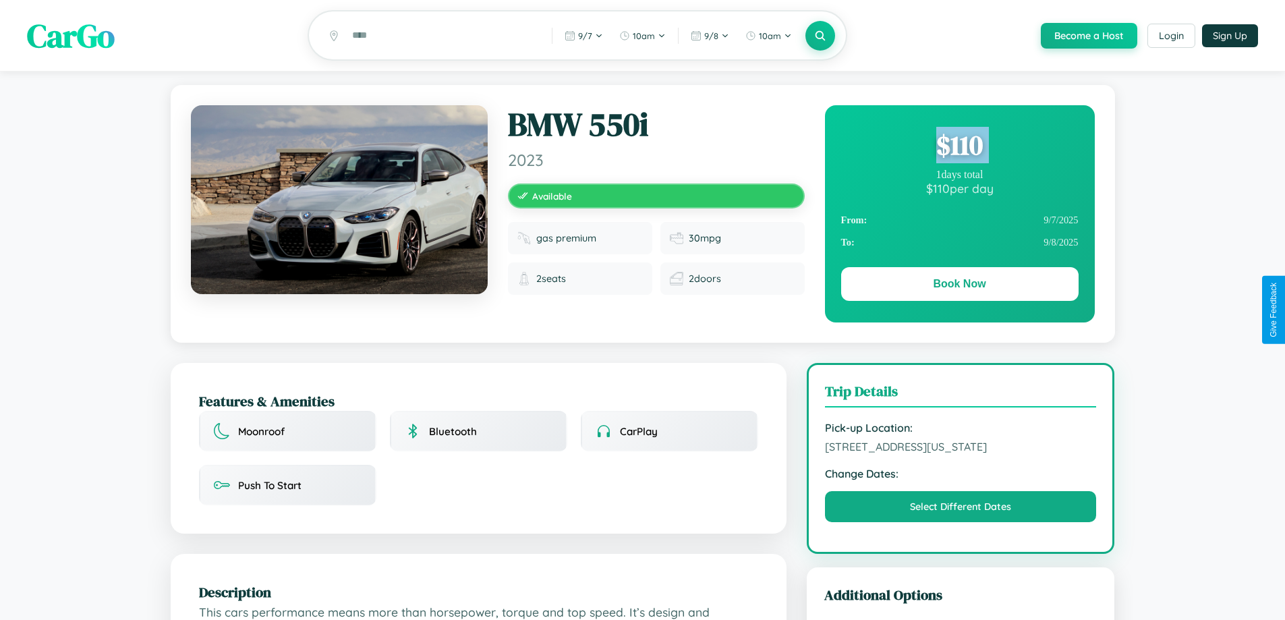
click at [959, 147] on div "$ 110" at bounding box center [959, 145] width 237 height 36
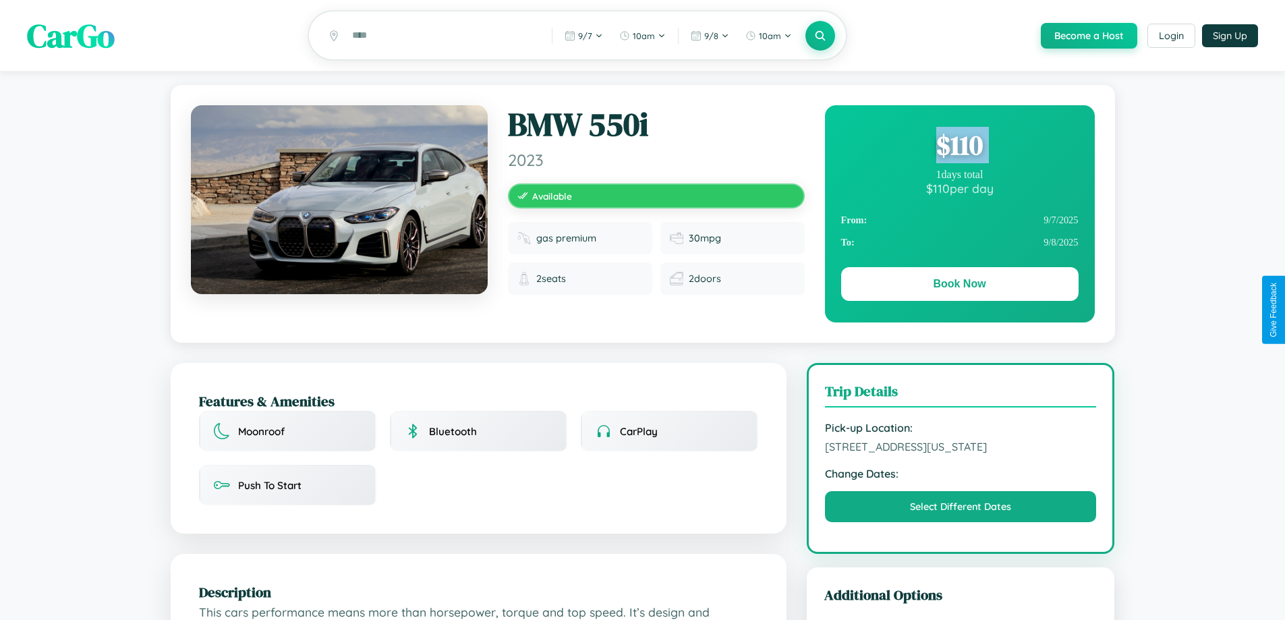
click at [959, 147] on div "$ 110" at bounding box center [959, 145] width 237 height 36
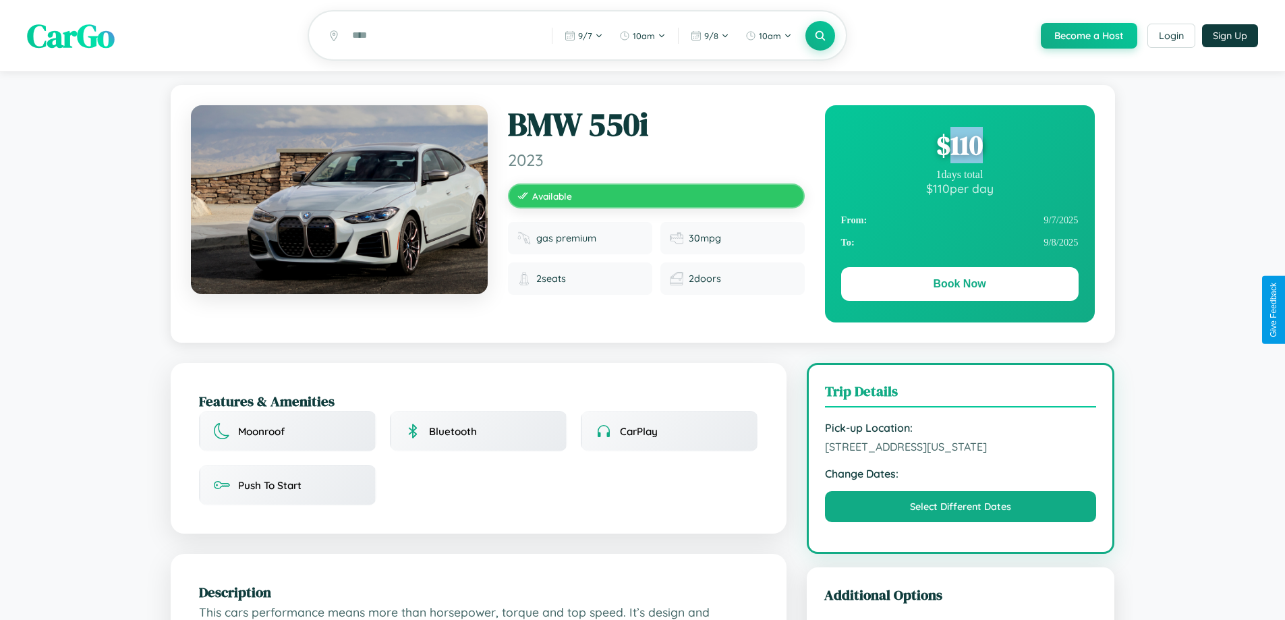
click at [959, 147] on div "$ 110" at bounding box center [959, 145] width 237 height 36
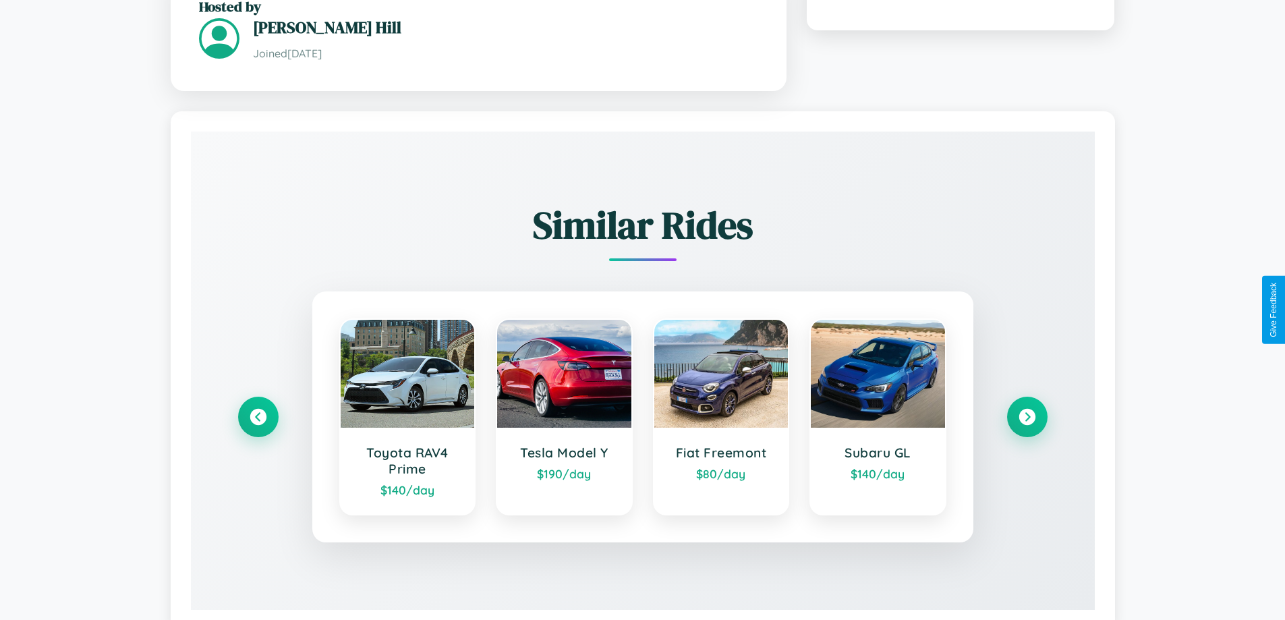
scroll to position [811, 0]
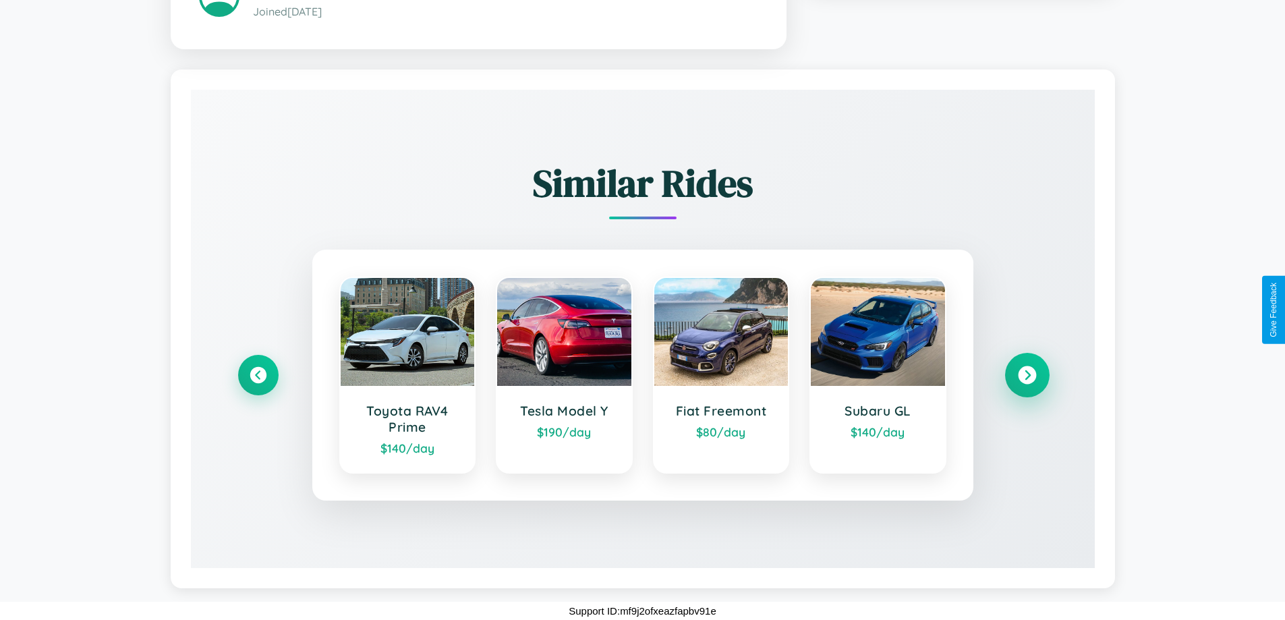
click at [1027, 375] on icon at bounding box center [1027, 375] width 18 height 18
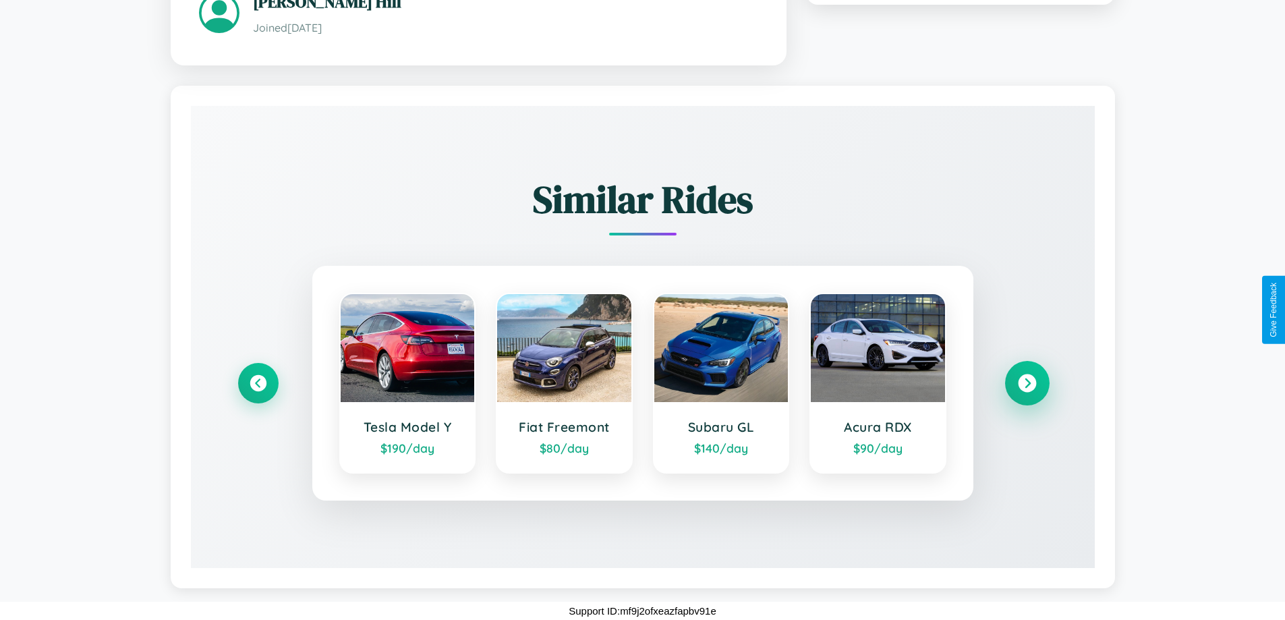
click at [1027, 383] on icon at bounding box center [1027, 383] width 18 height 18
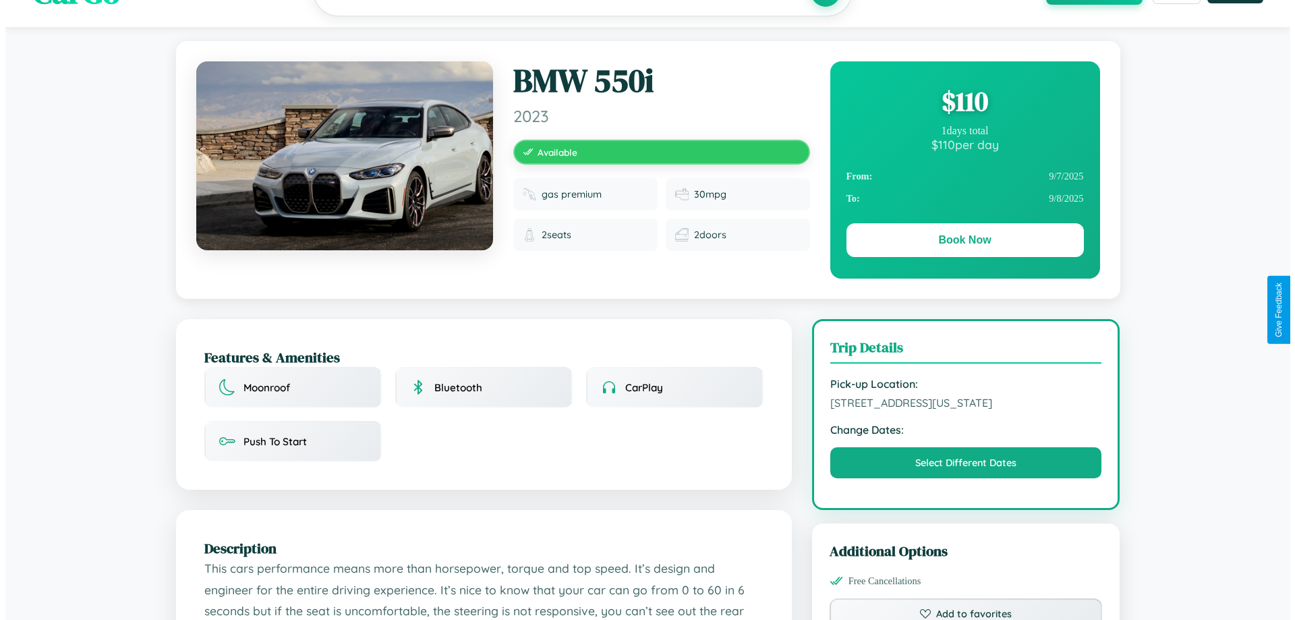
scroll to position [0, 0]
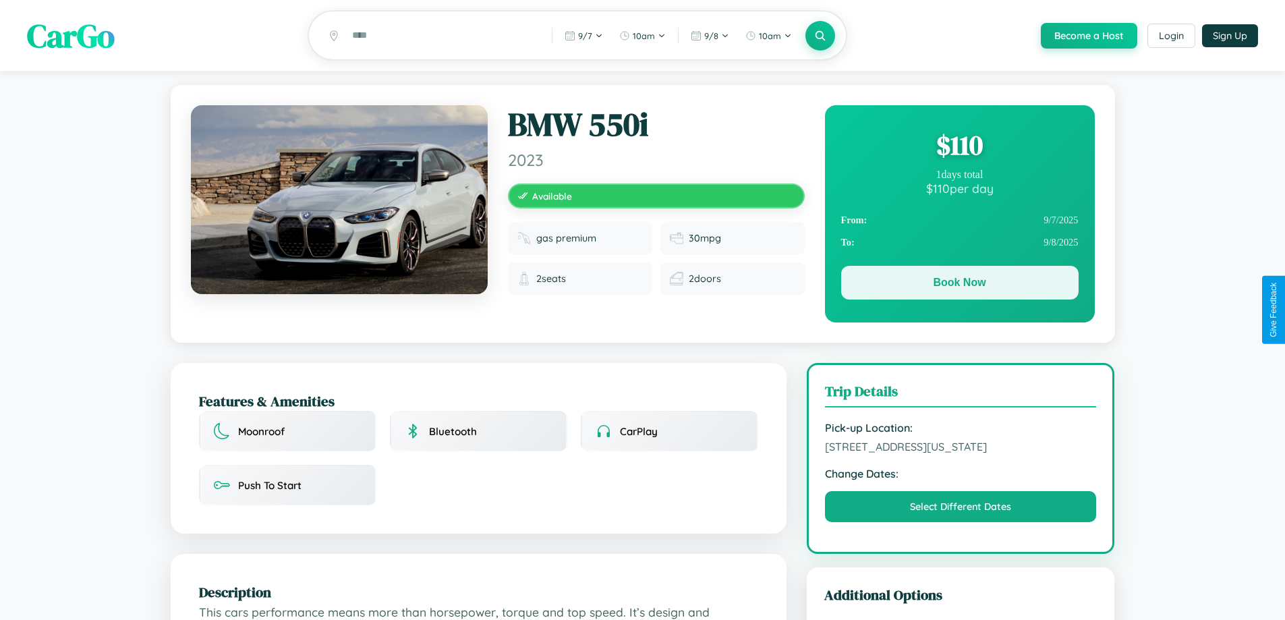
click at [959, 286] on button "Book Now" at bounding box center [959, 283] width 237 height 34
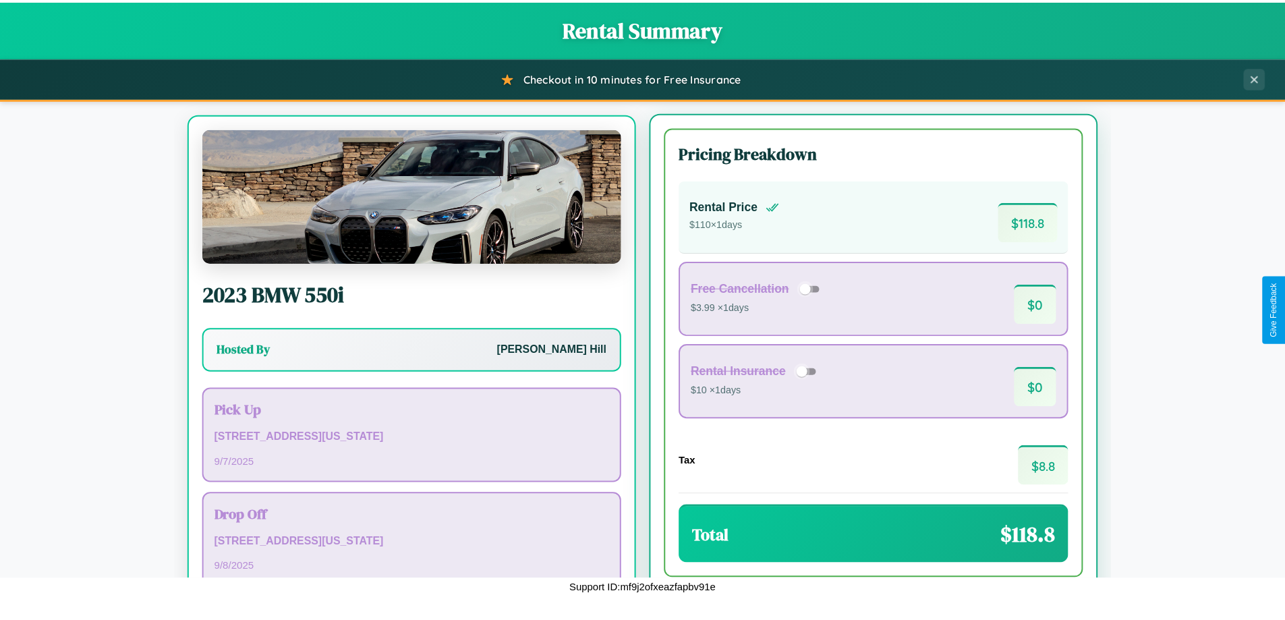
scroll to position [63, 0]
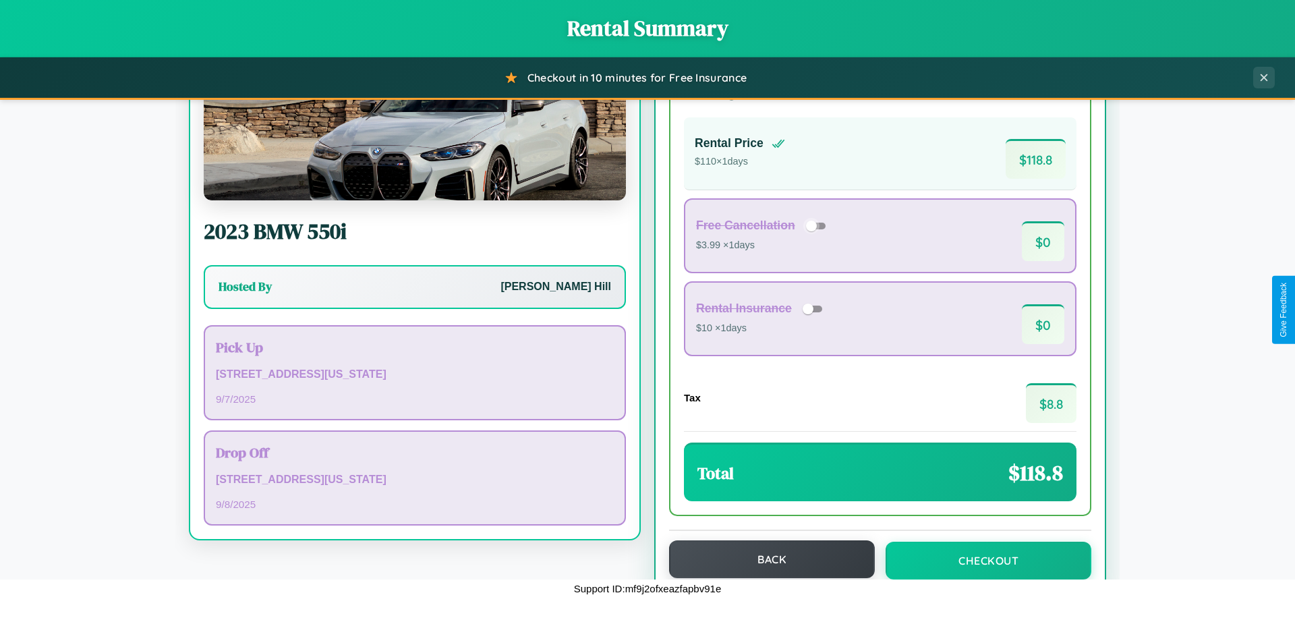
click at [766, 559] on button "Back" at bounding box center [772, 559] width 206 height 38
